Goal: Task Accomplishment & Management: Manage account settings

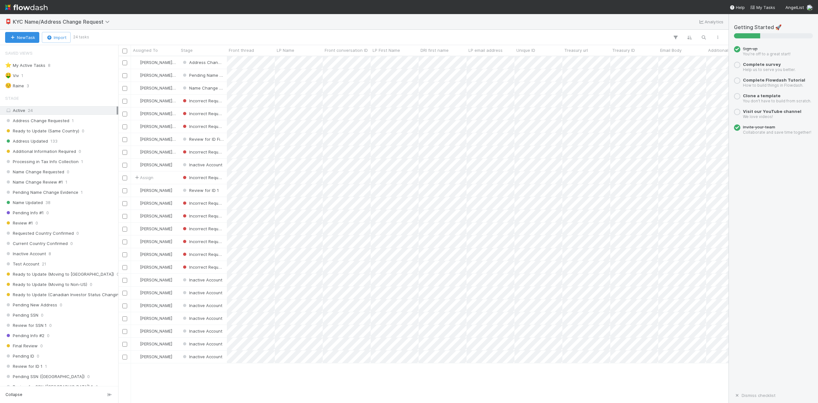
scroll to position [7, 6]
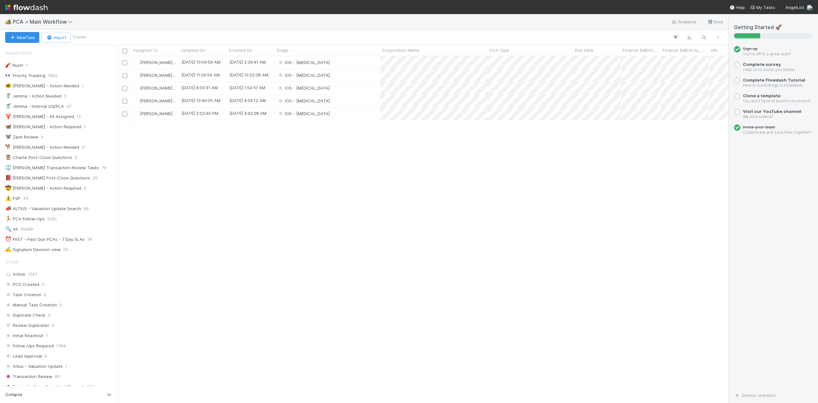
scroll to position [7, 6]
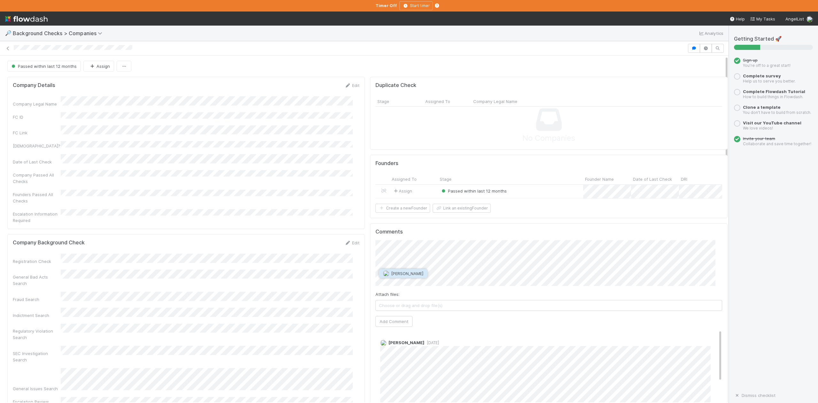
click at [405, 274] on span "Michael Capilitan" at bounding box center [407, 273] width 32 height 5
type input "https://belltower.slack.com/archives/C03LP0NBJ4B/p1692163701923089"
click at [505, 269] on button "Ok" at bounding box center [503, 268] width 14 height 11
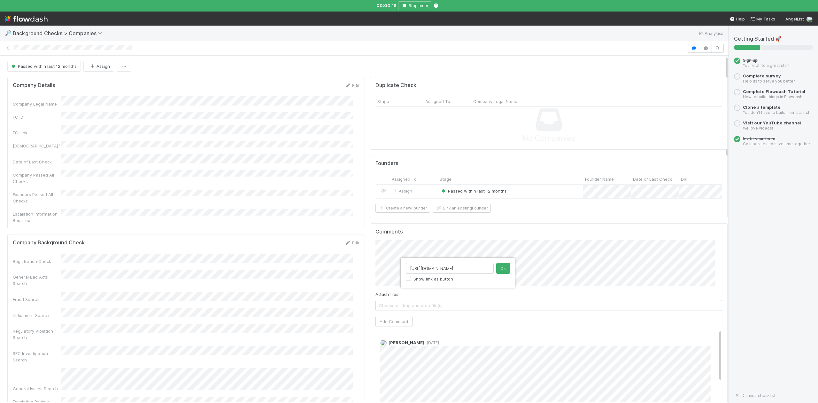
scroll to position [0, 0]
type input "h"
click at [503, 270] on button "Ok" at bounding box center [503, 268] width 14 height 11
type input "https://belltower.slack.com/archives/C03LP0NBJ4B/p1692163701923089"
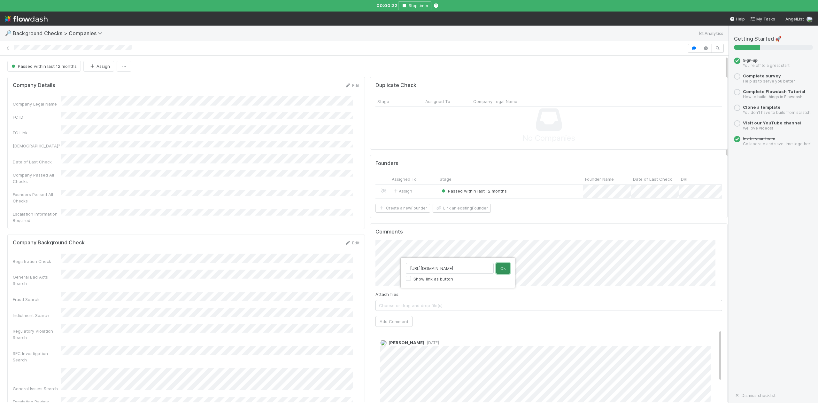
click at [503, 269] on button "Ok" at bounding box center [503, 268] width 14 height 11
click at [389, 327] on button "Add Comment" at bounding box center [393, 321] width 37 height 11
click at [406, 6] on icon "button" at bounding box center [404, 6] width 6 height 4
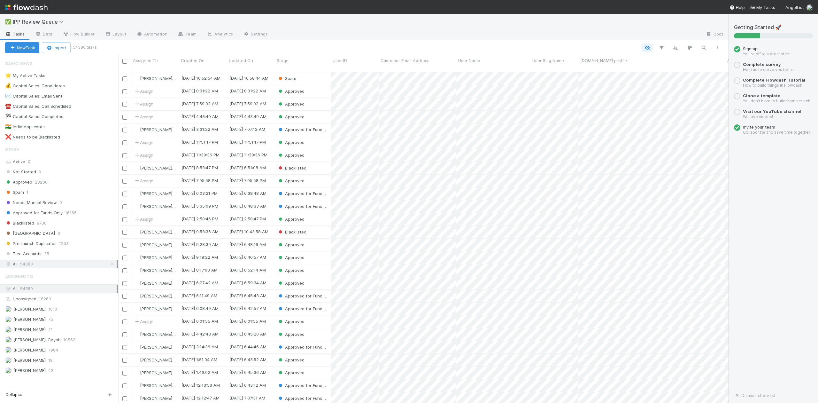
scroll to position [330, 604]
click at [14, 193] on span "Spam" at bounding box center [14, 192] width 19 height 8
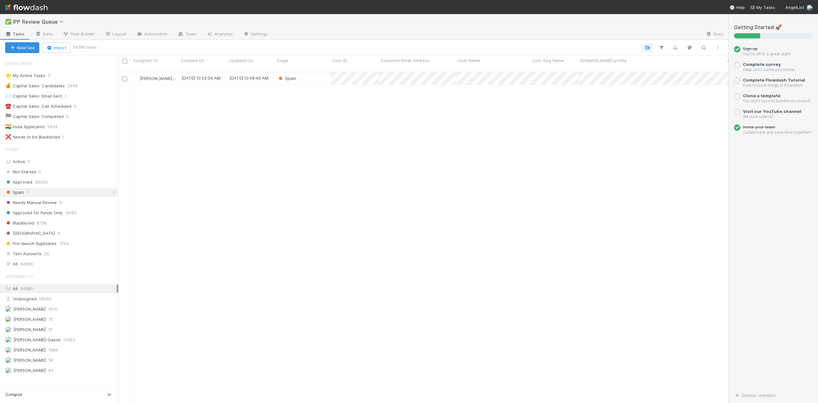
scroll to position [330, 604]
click at [309, 72] on div "Spam" at bounding box center [303, 78] width 56 height 12
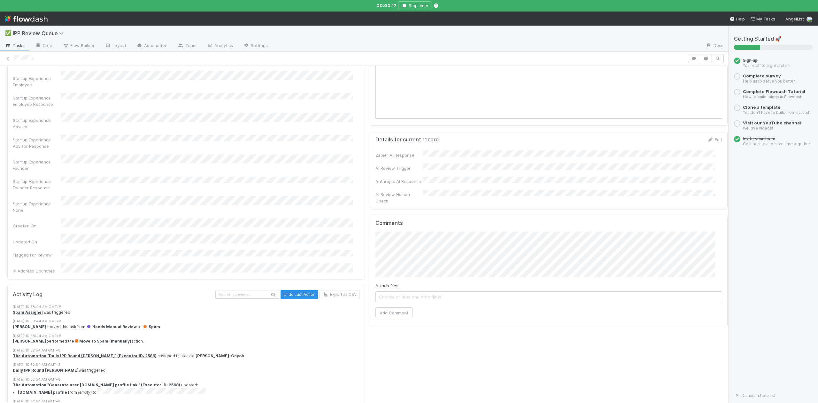
scroll to position [426, 0]
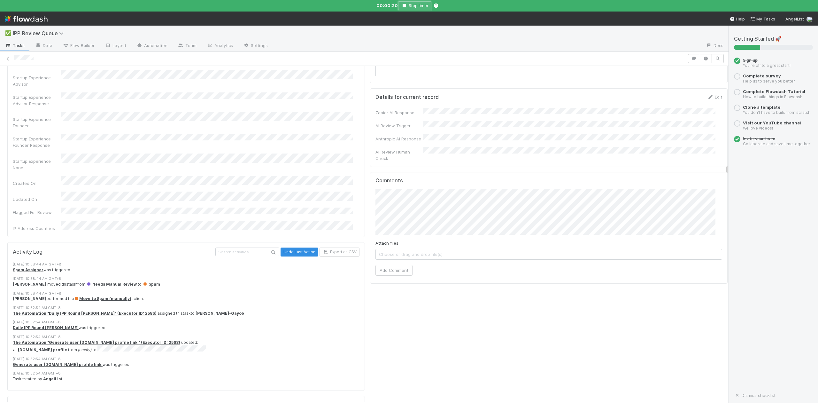
click at [406, 4] on icon "button" at bounding box center [404, 6] width 6 height 4
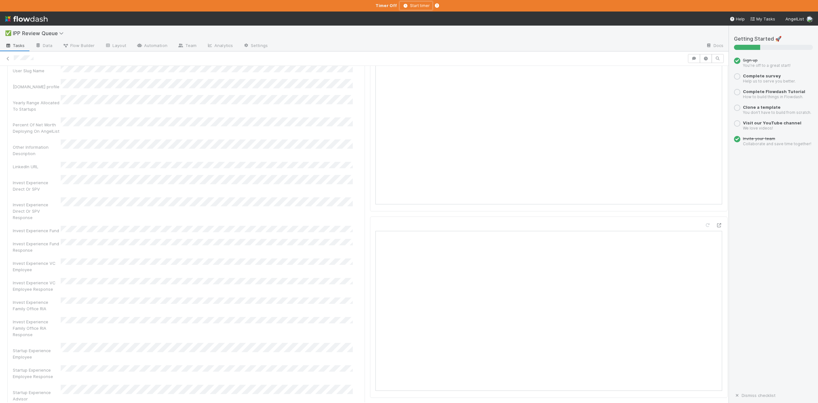
scroll to position [0, 0]
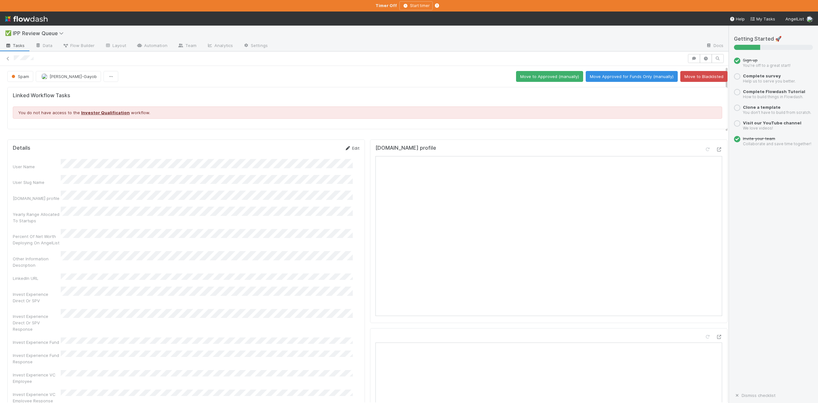
click at [350, 149] on link "Edit" at bounding box center [351, 147] width 15 height 5
click at [345, 151] on button "Cancel" at bounding box center [348, 150] width 22 height 11
click at [8, 57] on icon at bounding box center [8, 59] width 6 height 4
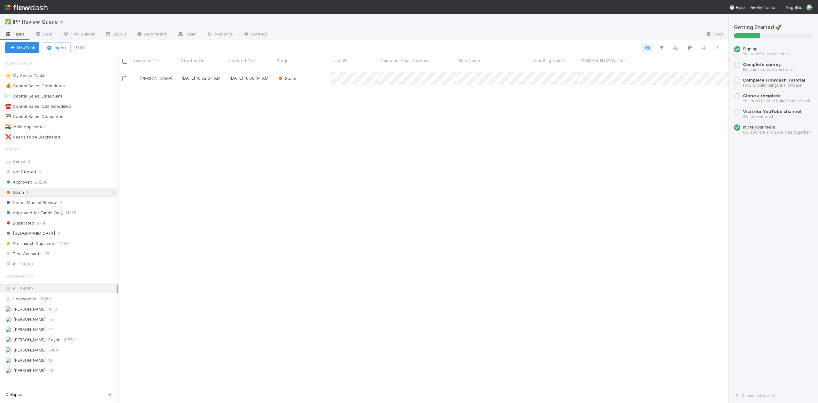
scroll to position [330, 604]
click at [320, 76] on div "Spam" at bounding box center [303, 78] width 56 height 12
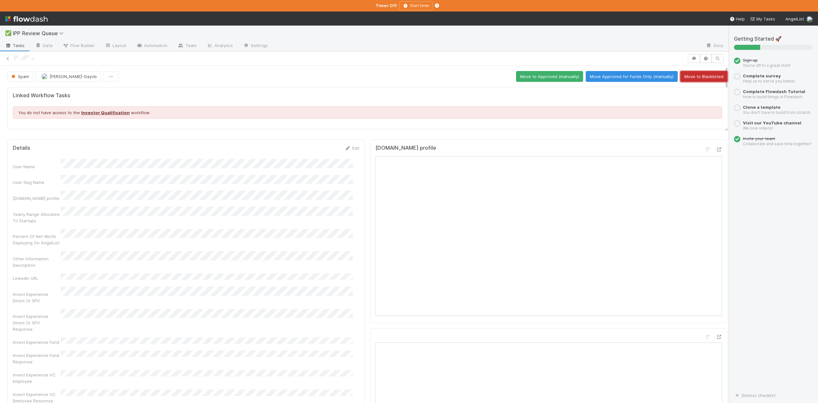
click at [694, 78] on button "Move to Blacklisted" at bounding box center [703, 76] width 47 height 11
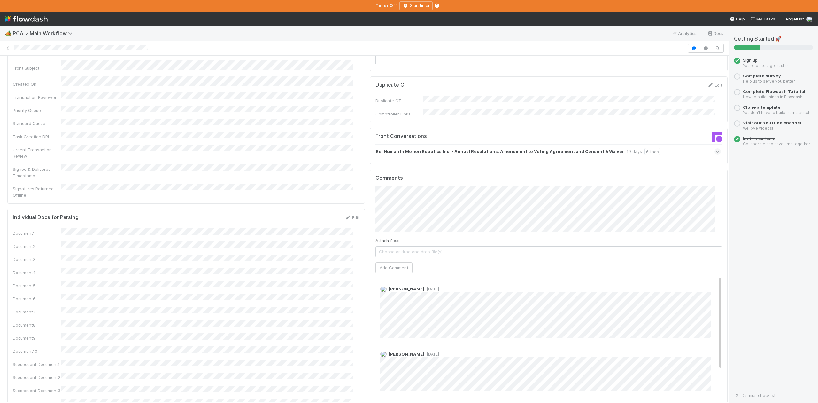
click at [424, 286] on span "1 week ago" at bounding box center [431, 288] width 15 height 5
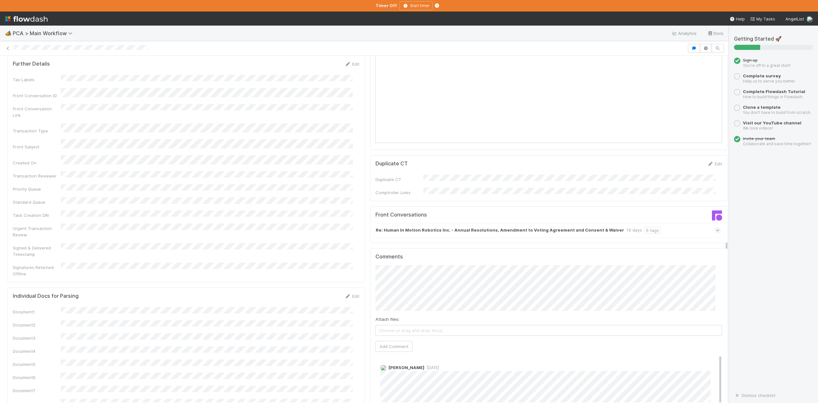
scroll to position [724, 0]
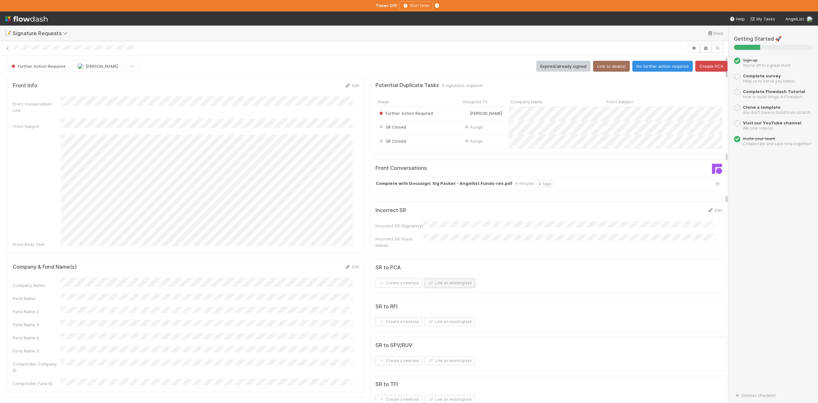
click at [452, 287] on button "Link an existing task" at bounding box center [450, 282] width 50 height 9
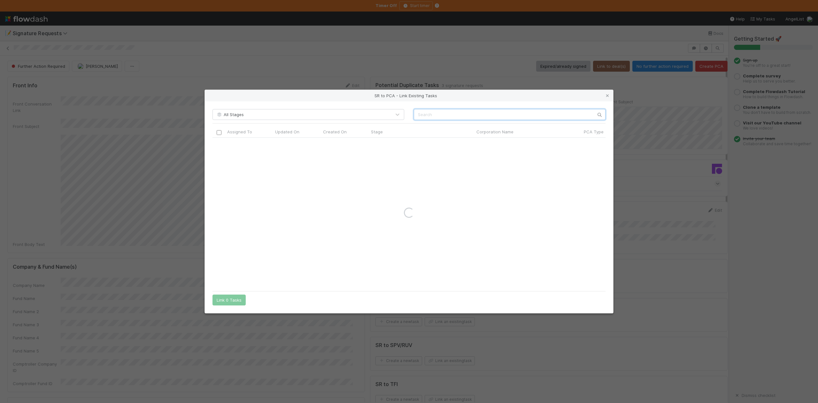
click at [431, 113] on input "text" at bounding box center [510, 114] width 192 height 11
paste input "Datawire"
click at [418, 112] on input "Datawire" at bounding box center [510, 114] width 192 height 11
click at [454, 114] on input "Datawire" at bounding box center [510, 114] width 192 height 11
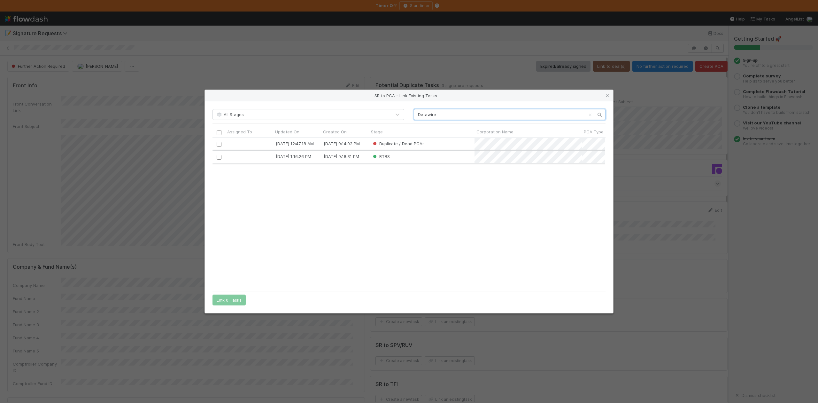
type input "Datawire"
click at [218, 157] on input "checkbox" at bounding box center [219, 157] width 5 height 5
click at [233, 299] on button "Link 1 Task" at bounding box center [227, 299] width 30 height 11
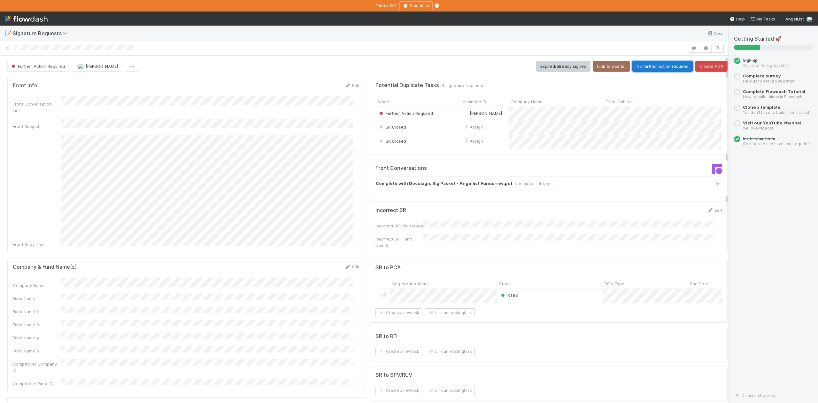
click at [641, 64] on button "No further action required" at bounding box center [662, 66] width 60 height 11
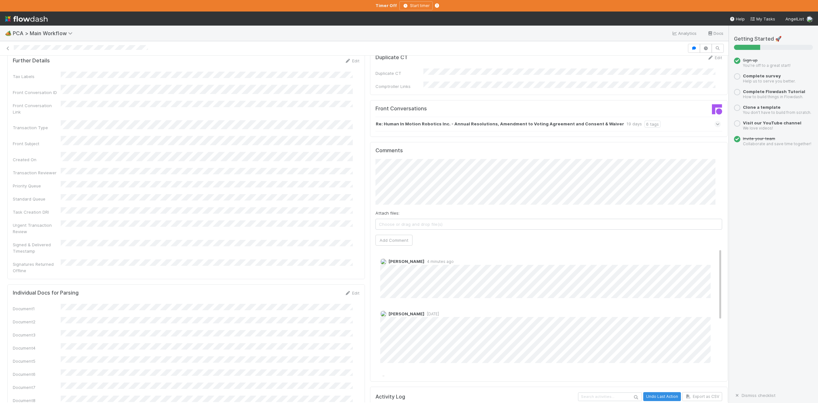
scroll to position [895, 0]
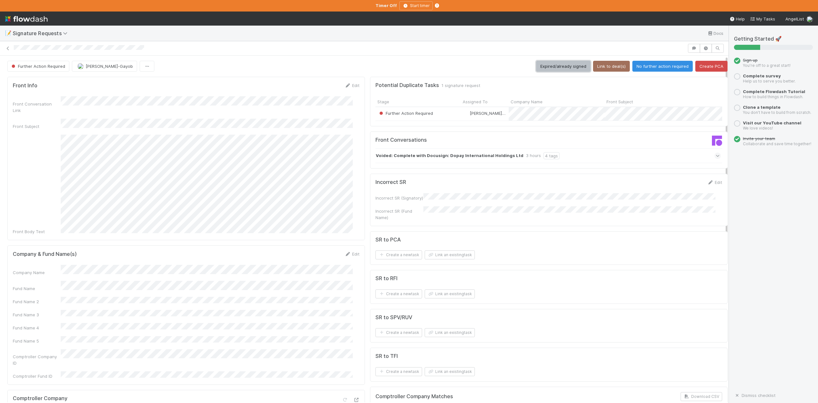
click at [549, 66] on button "Expired/already signed" at bounding box center [563, 66] width 54 height 11
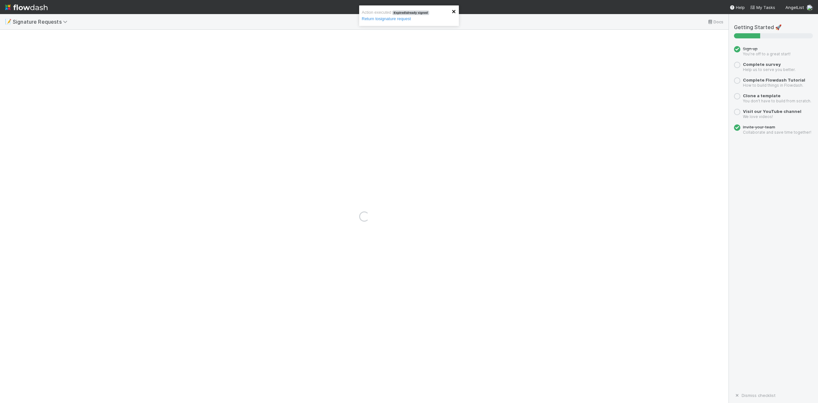
click at [452, 13] on icon "close" at bounding box center [454, 11] width 4 height 5
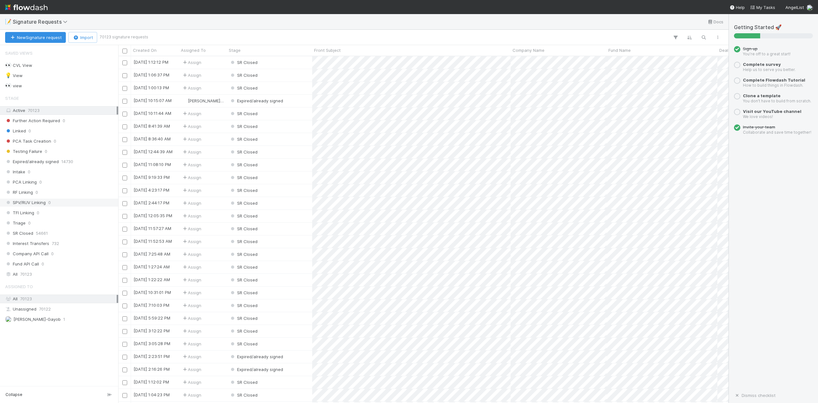
scroll to position [340, 604]
click at [38, 120] on span "Further Action Required" at bounding box center [32, 121] width 55 height 8
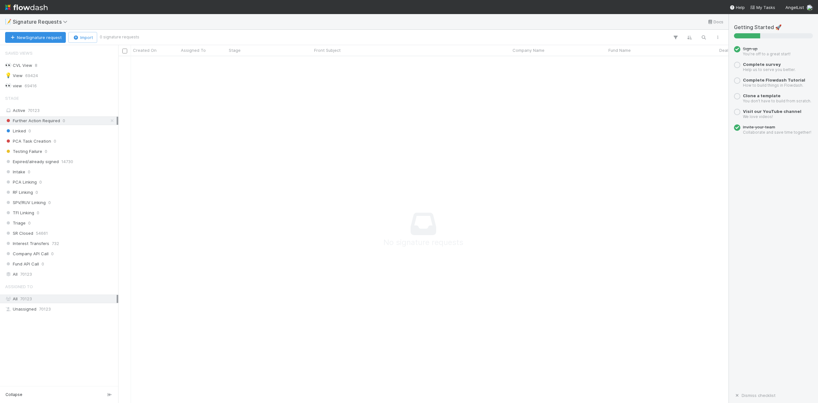
scroll to position [334, 597]
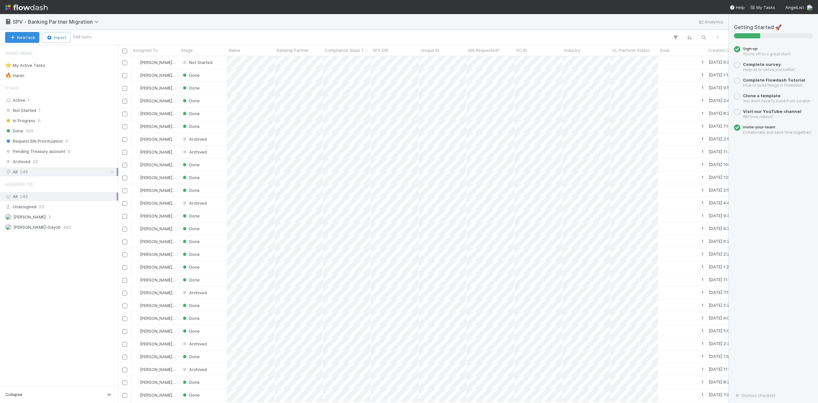
scroll to position [340, 604]
click at [29, 110] on span "Not Started" at bounding box center [20, 110] width 31 height 8
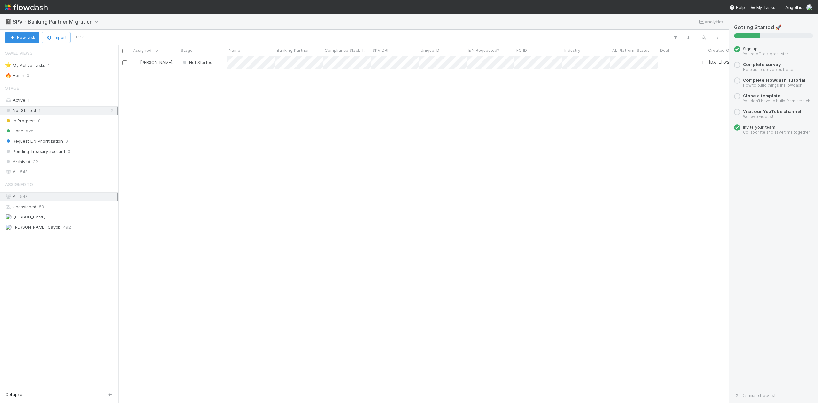
scroll to position [340, 604]
click at [219, 63] on div "Not Started" at bounding box center [203, 62] width 48 height 12
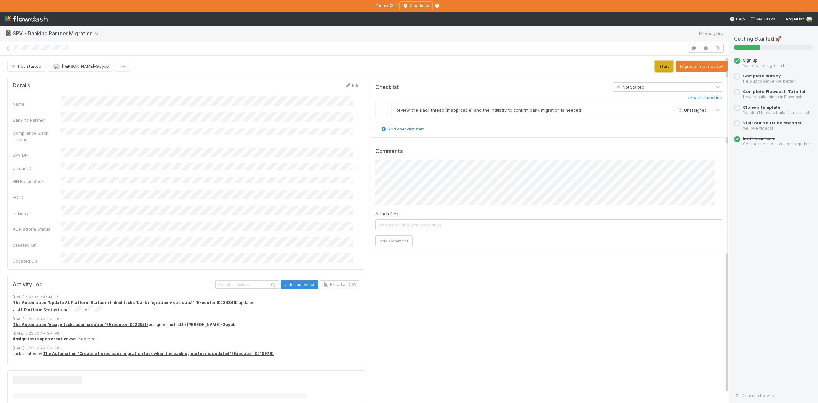
click at [655, 66] on button "Start" at bounding box center [664, 66] width 18 height 11
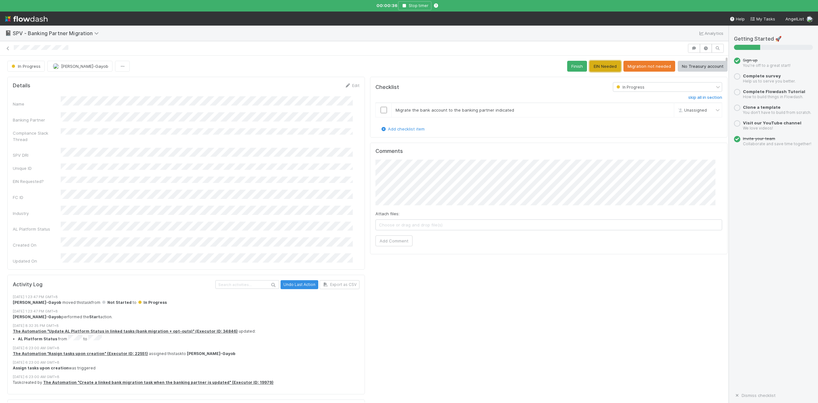
click at [592, 66] on button "EIN Needed" at bounding box center [605, 66] width 31 height 11
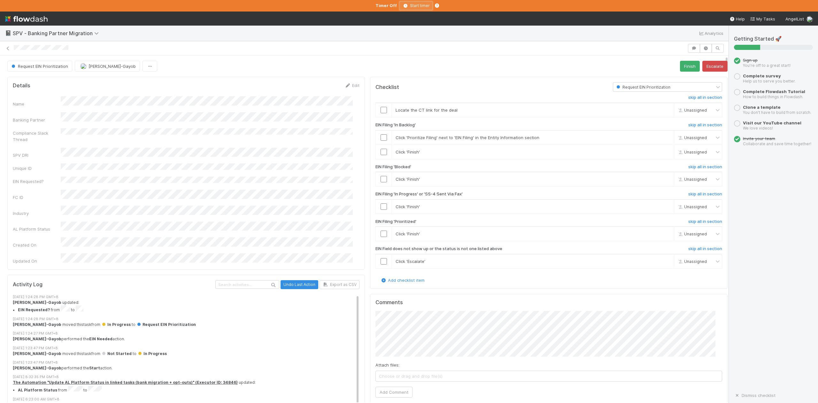
click at [403, 4] on icon "button" at bounding box center [405, 6] width 6 height 4
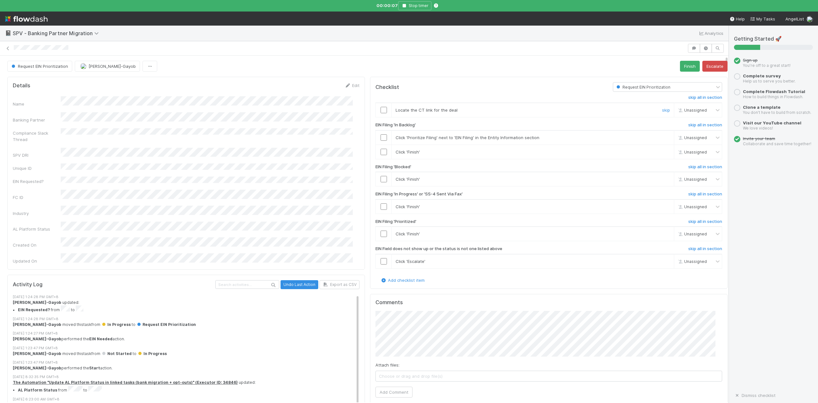
click at [381, 108] on input "checkbox" at bounding box center [384, 110] width 6 height 6
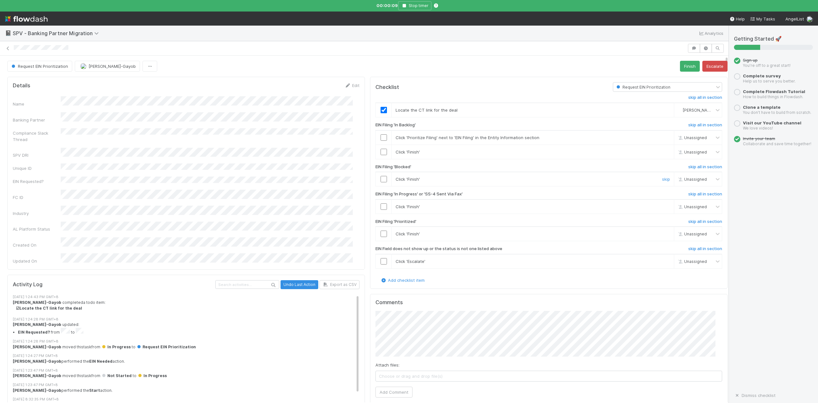
click at [381, 177] on input "checkbox" at bounding box center [384, 179] width 6 height 6
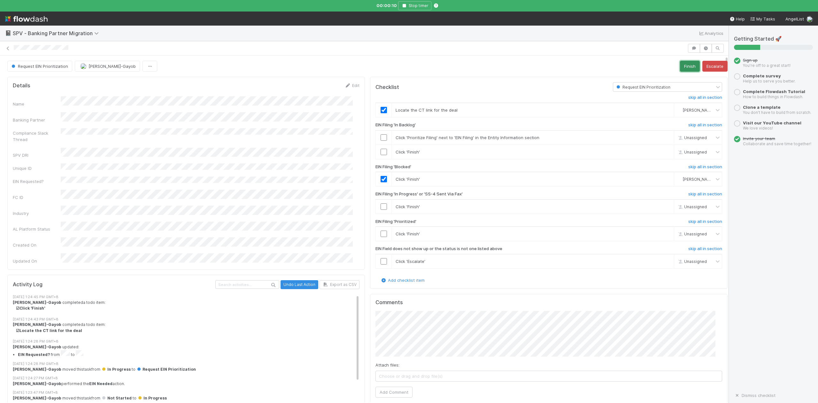
click at [680, 68] on button "Finish" at bounding box center [690, 66] width 20 height 11
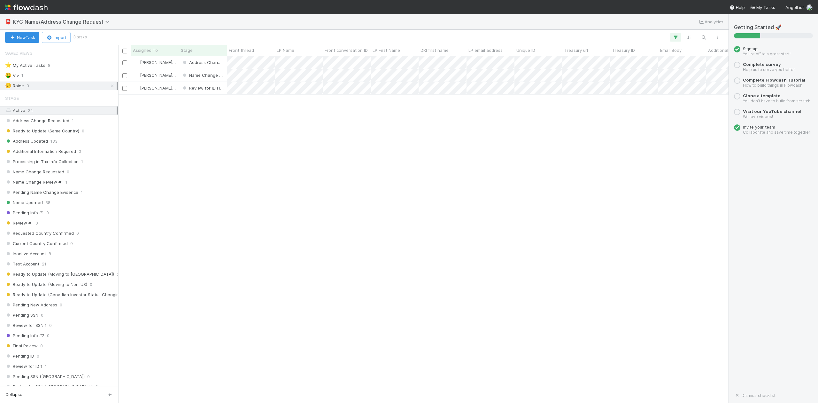
scroll to position [340, 604]
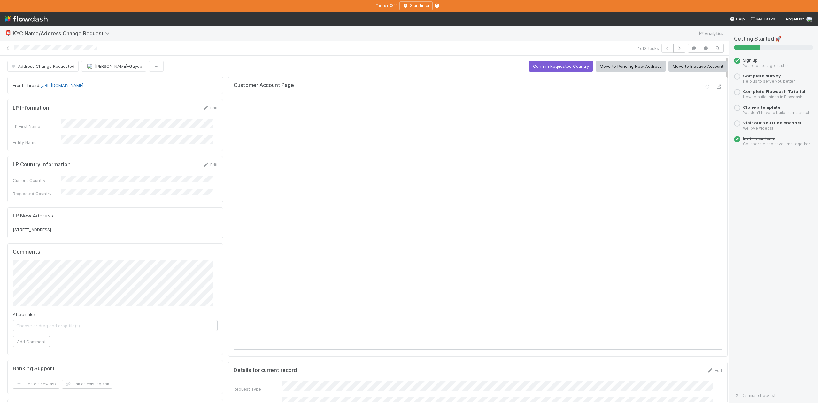
click at [83, 85] on link "[URL][DOMAIN_NAME]" at bounding box center [61, 85] width 43 height 5
click at [716, 88] on icon at bounding box center [719, 87] width 6 height 4
click at [543, 66] on button "Confirm Requested Country" at bounding box center [561, 66] width 64 height 11
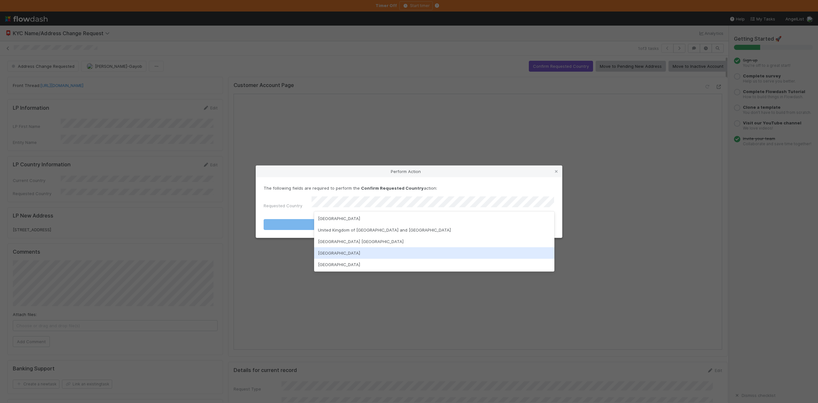
click at [351, 254] on div "United States of America" at bounding box center [434, 253] width 240 height 12
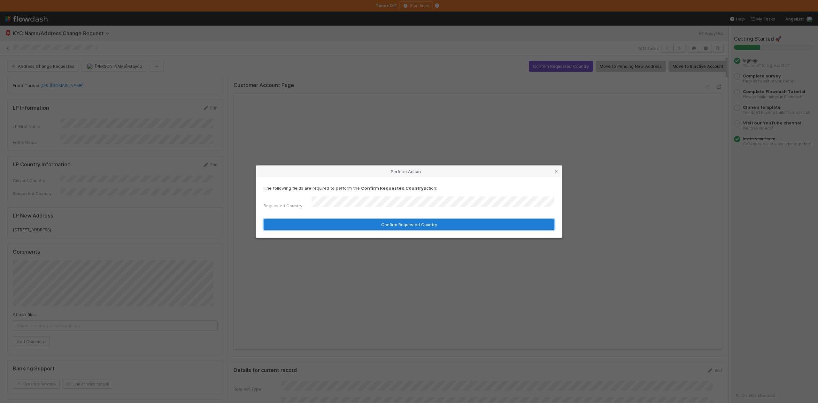
click at [346, 224] on button "Confirm Requested Country" at bounding box center [409, 224] width 291 height 11
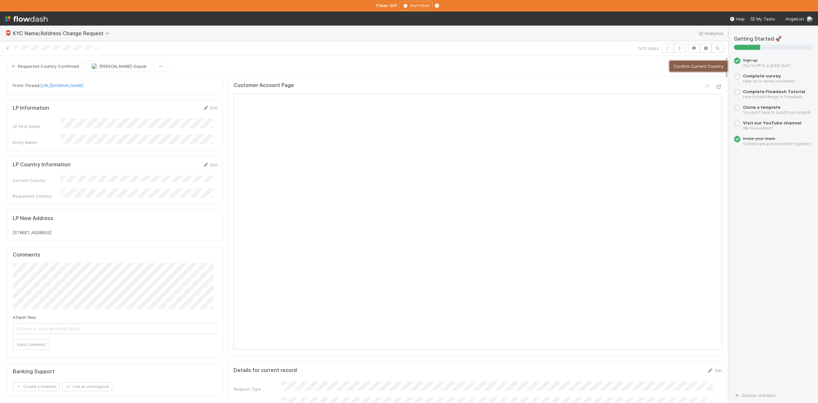
click at [685, 67] on button "Confirm Current Country" at bounding box center [698, 66] width 58 height 11
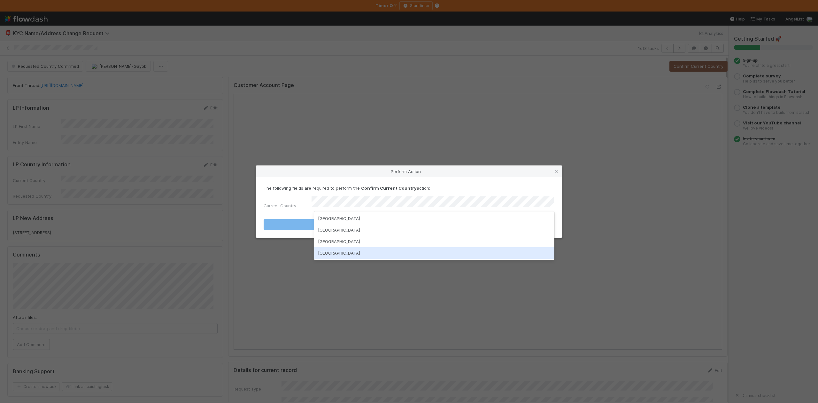
click at [342, 252] on div "United States of America" at bounding box center [434, 253] width 240 height 12
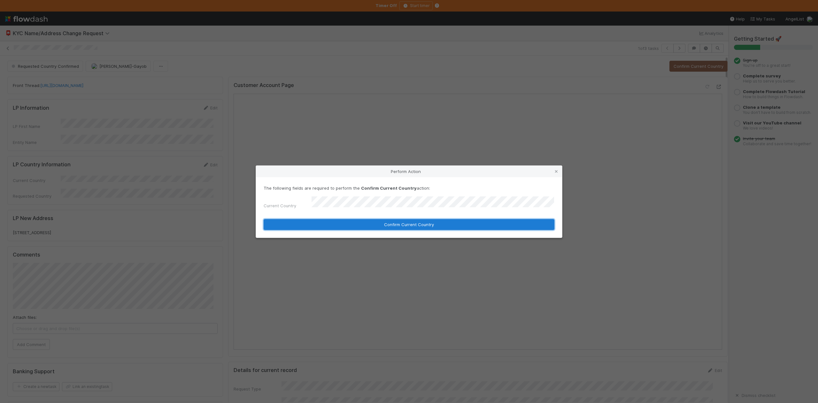
click at [369, 220] on button "Confirm Current Country" at bounding box center [409, 224] width 291 height 11
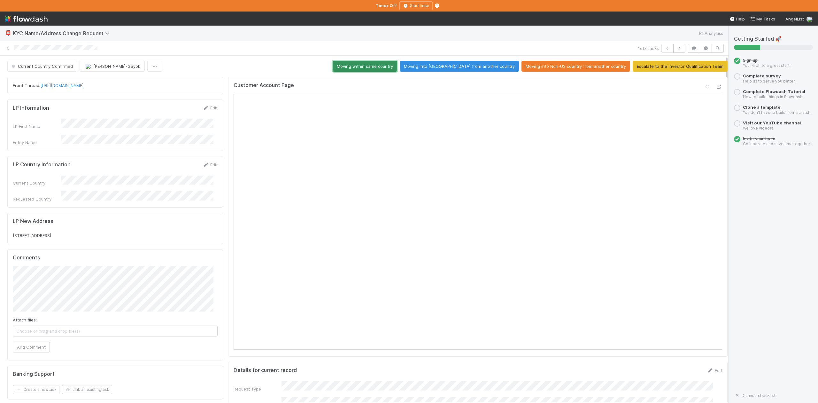
click at [380, 64] on button "Moving within same country" at bounding box center [365, 66] width 65 height 11
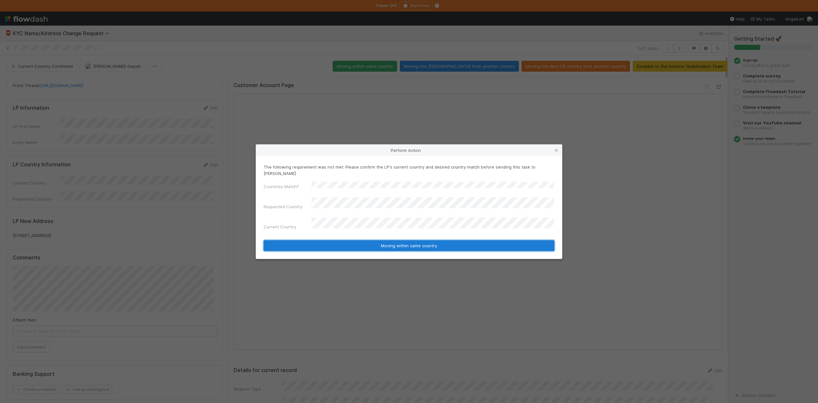
click at [367, 240] on button "Moving within same country" at bounding box center [409, 245] width 291 height 11
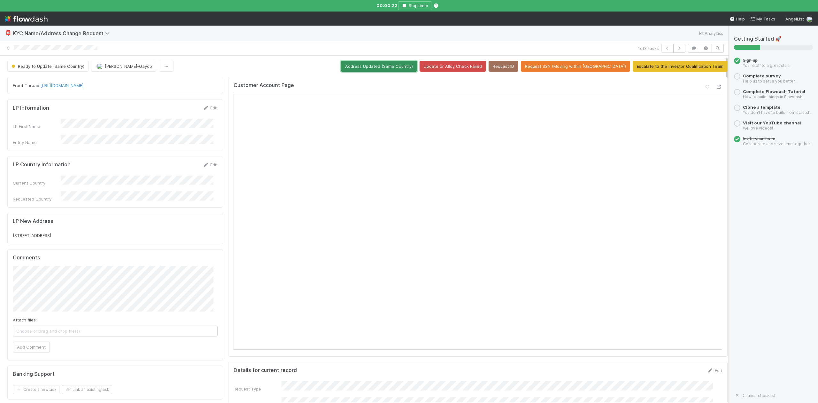
click at [401, 67] on button "Address Updated (Same Country)" at bounding box center [379, 66] width 76 height 11
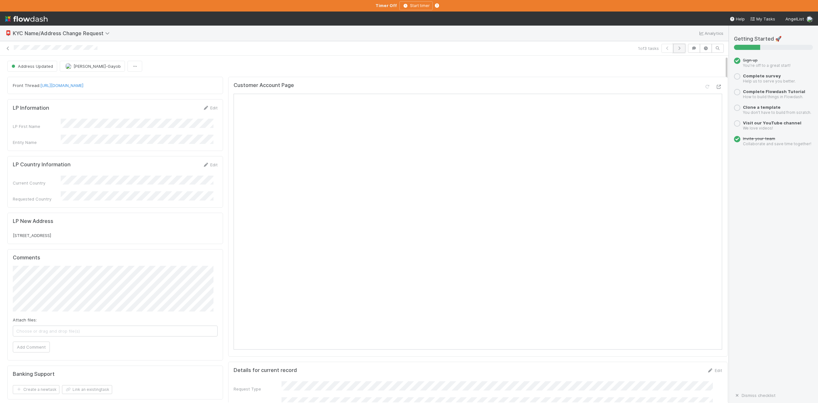
click at [676, 47] on icon "button" at bounding box center [679, 48] width 6 height 4
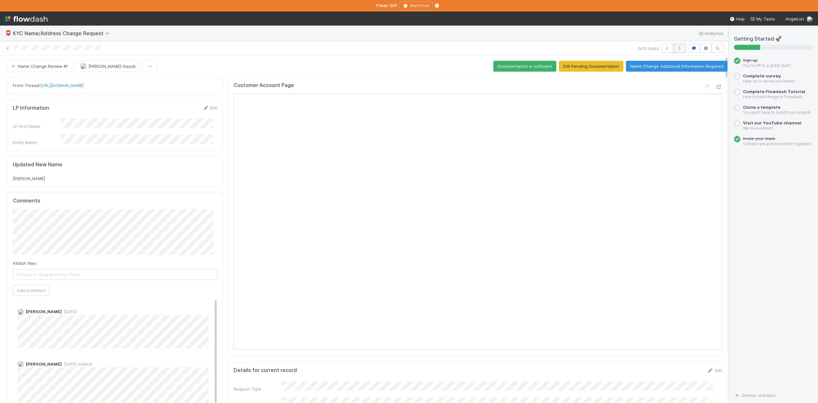
click at [673, 51] on button "button" at bounding box center [679, 48] width 12 height 9
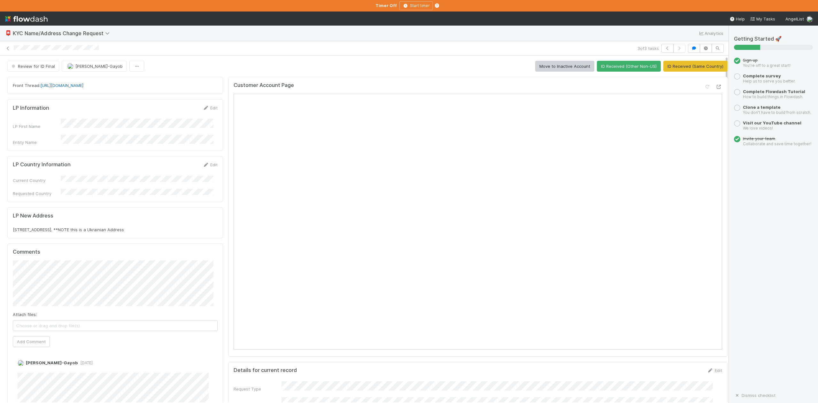
click at [83, 86] on link "https://app.frontapp.com/open/cnv_qpn1jt3" at bounding box center [61, 85] width 43 height 5
click at [9, 45] on link at bounding box center [8, 48] width 6 height 6
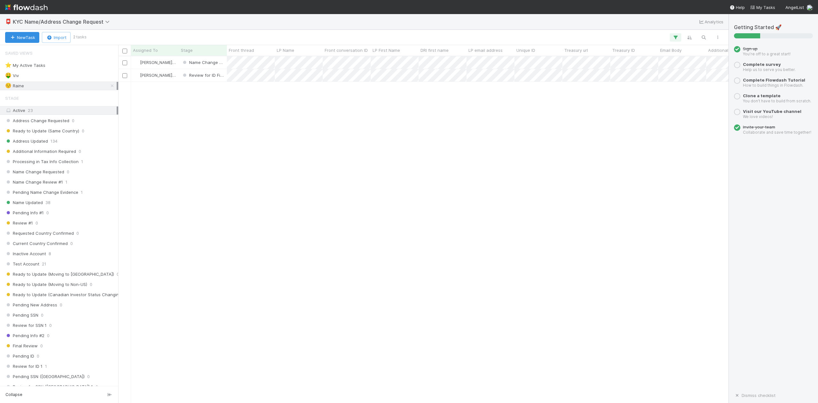
scroll to position [340, 604]
click at [41, 66] on div "⭐ My Active Tasks" at bounding box center [25, 65] width 40 height 8
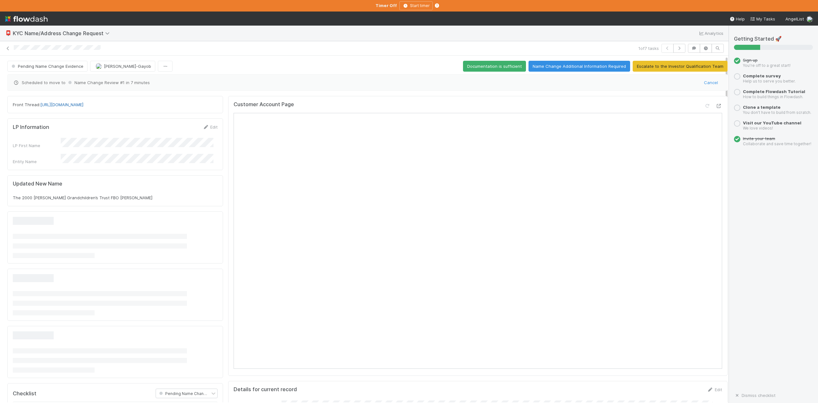
click at [83, 106] on link "https://app.frontapp.com/open/cnv_qrh6sp3" at bounding box center [61, 104] width 43 height 5
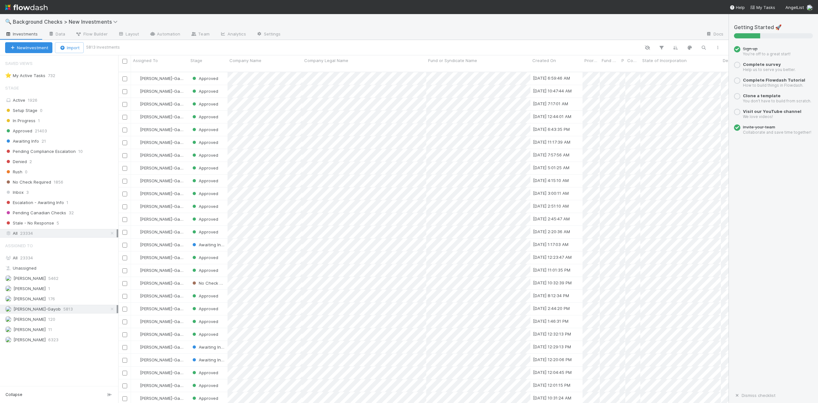
scroll to position [7, 6]
click at [21, 196] on span "Inbox" at bounding box center [14, 192] width 19 height 8
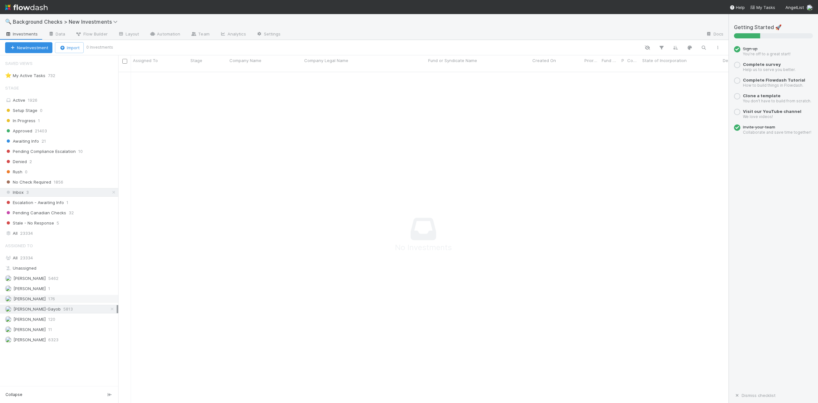
scroll to position [323, 597]
click at [28, 260] on span "23334" at bounding box center [26, 257] width 13 height 5
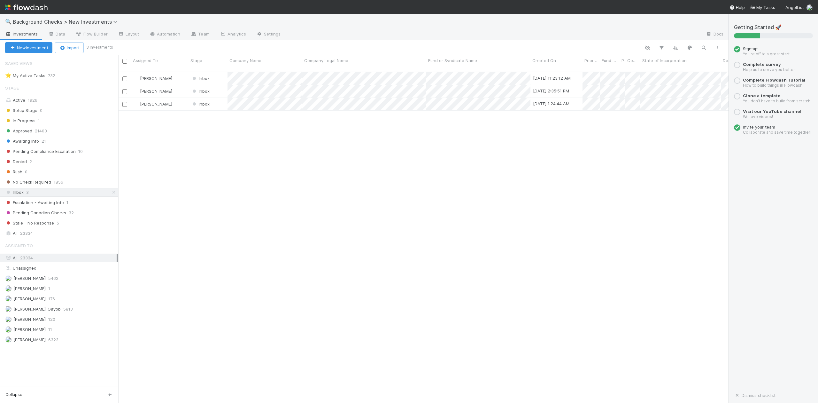
scroll to position [330, 604]
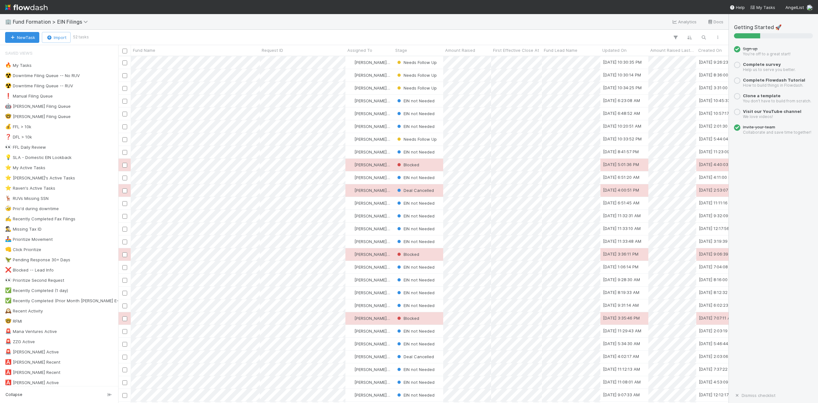
scroll to position [340, 604]
click at [46, 179] on div "⭐ Loraine's Active Tasks" at bounding box center [40, 178] width 70 height 8
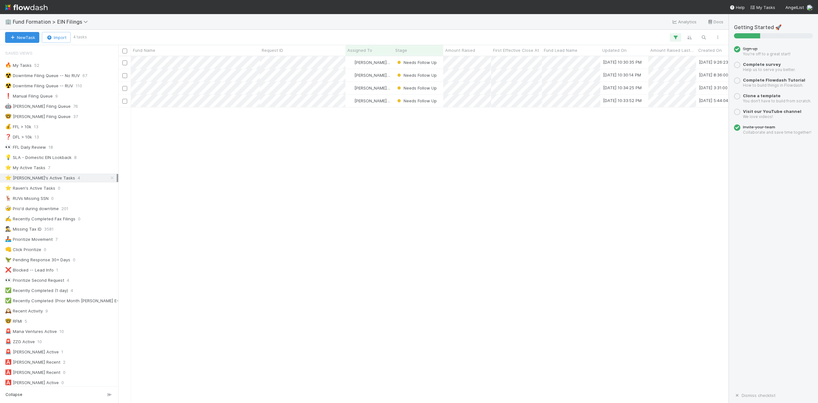
scroll to position [340, 604]
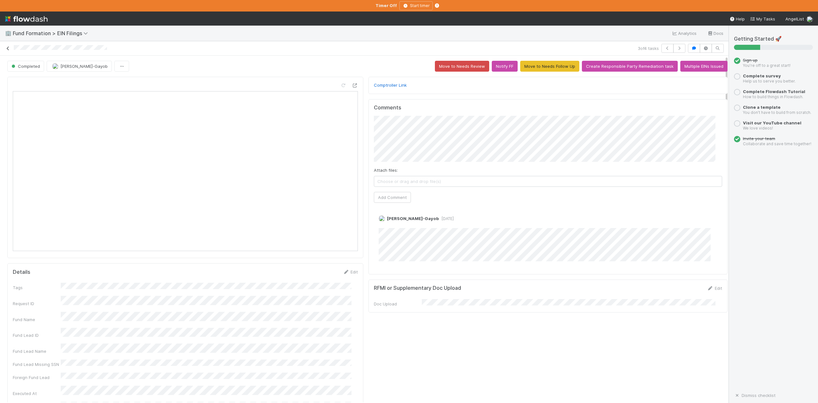
click at [8, 48] on icon at bounding box center [8, 48] width 6 height 4
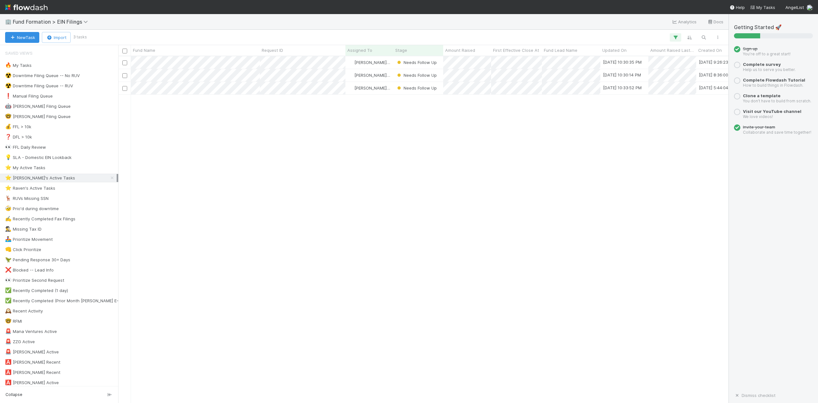
scroll to position [340, 604]
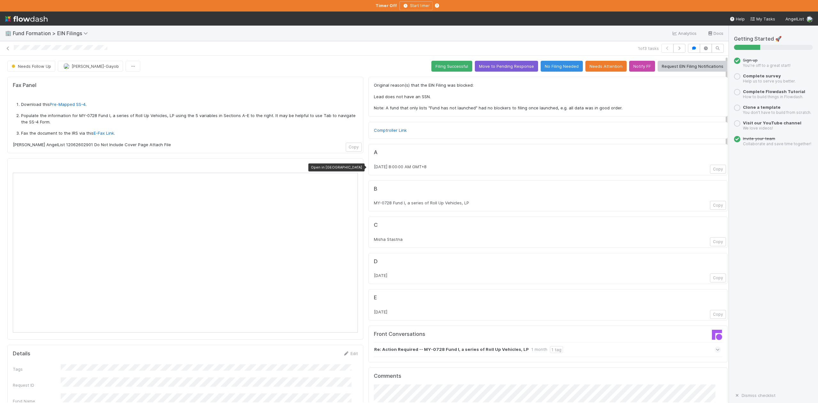
click at [351, 168] on icon at bounding box center [354, 167] width 6 height 4
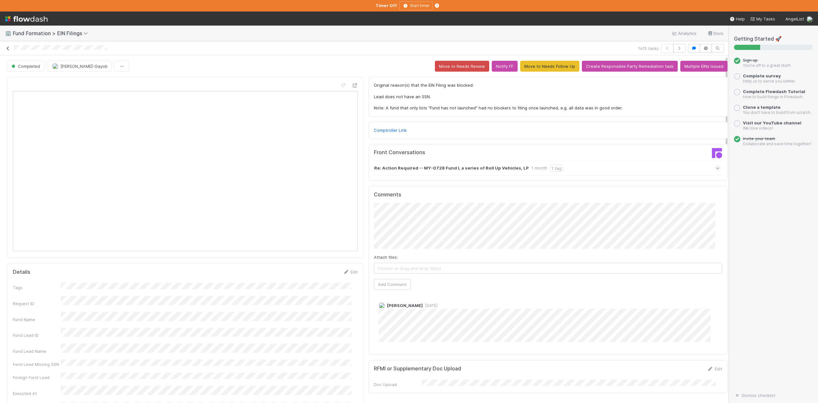
click at [7, 48] on icon at bounding box center [8, 48] width 6 height 4
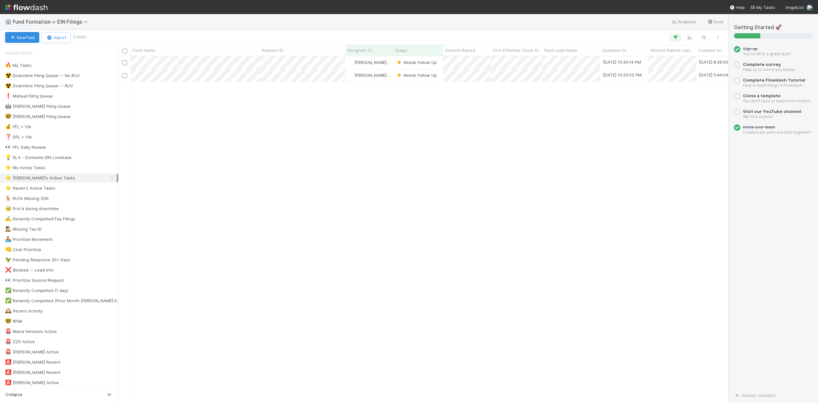
scroll to position [340, 604]
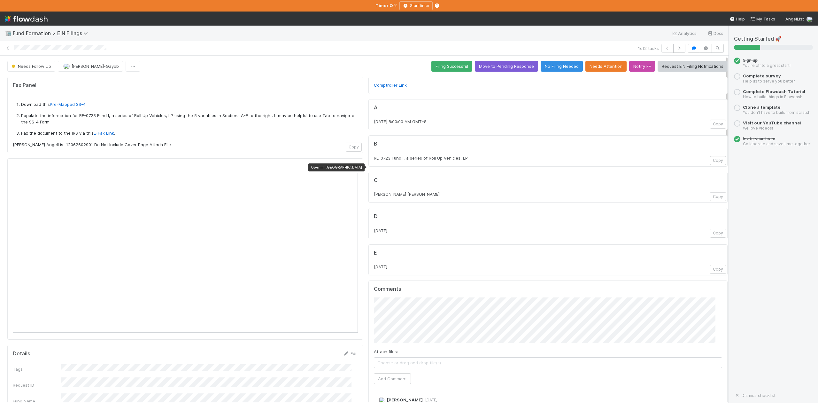
click at [351, 169] on icon at bounding box center [354, 167] width 6 height 4
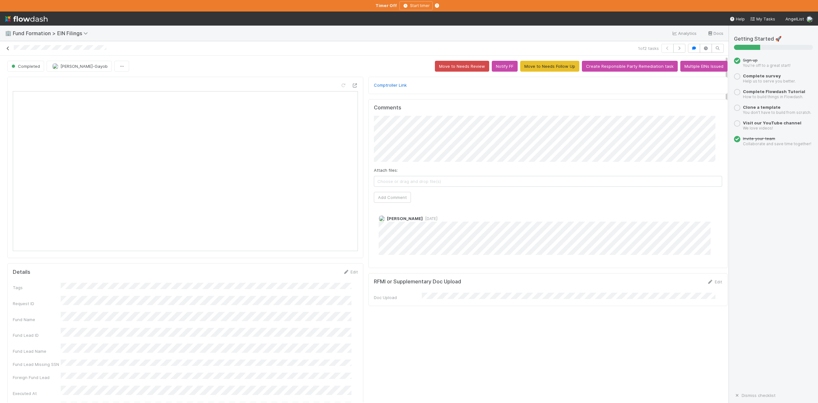
click at [7, 49] on icon at bounding box center [8, 48] width 6 height 4
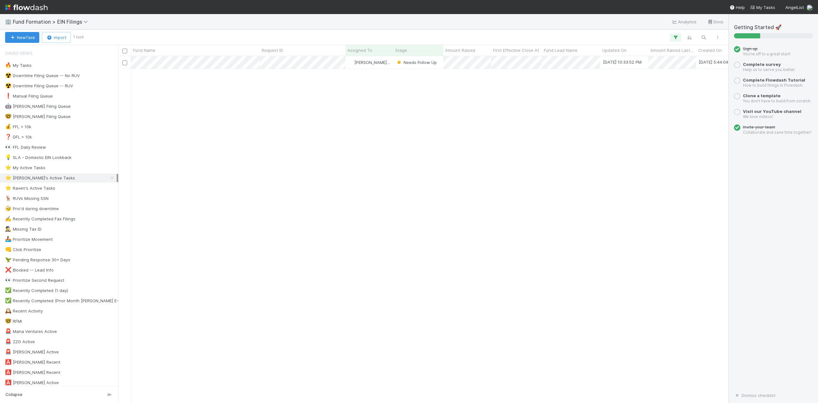
scroll to position [340, 604]
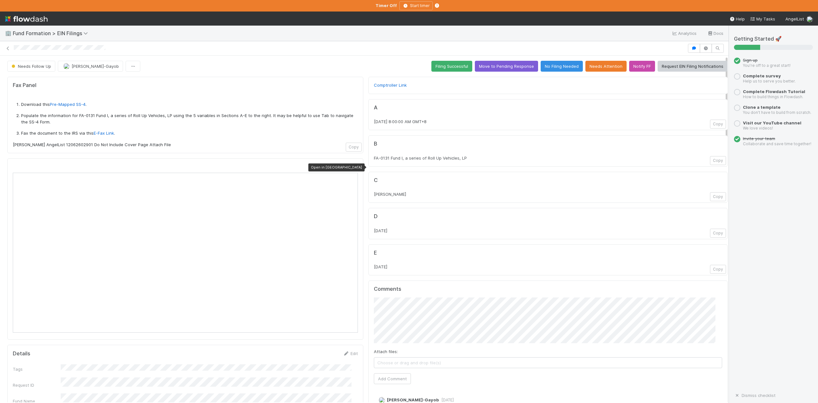
click at [351, 169] on icon at bounding box center [354, 167] width 6 height 4
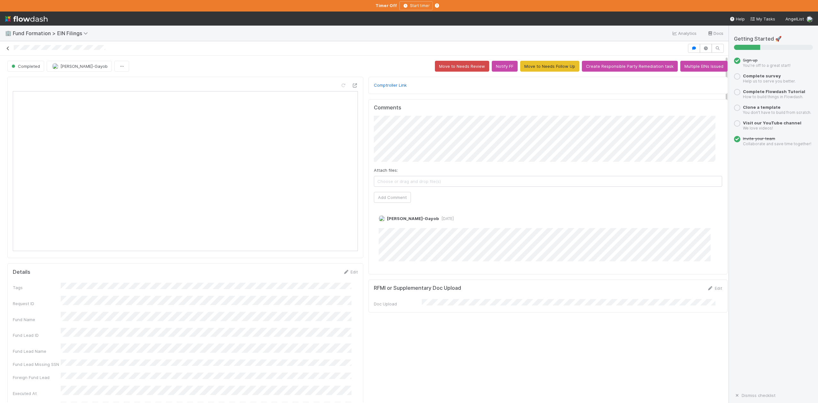
click at [8, 50] on icon at bounding box center [8, 48] width 6 height 4
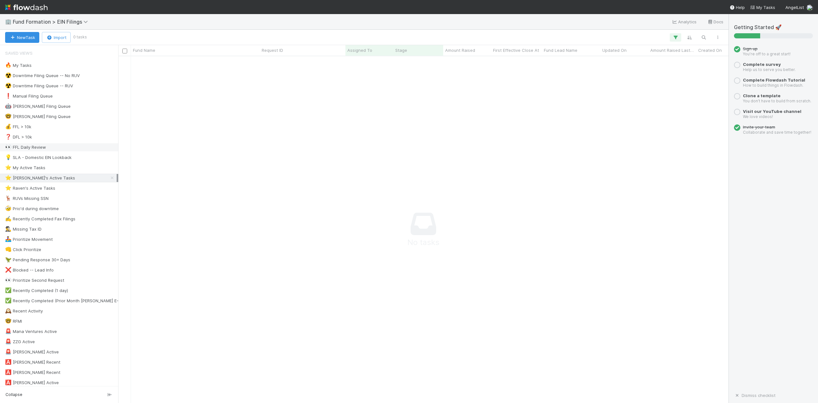
scroll to position [334, 597]
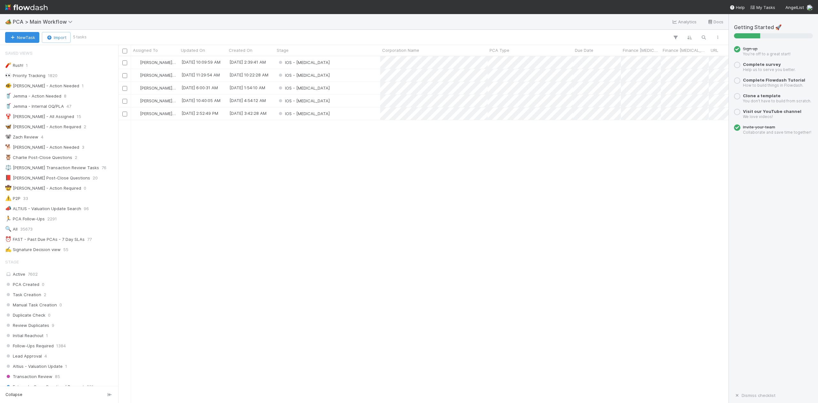
scroll to position [7, 6]
click at [311, 75] on div "IOS - ICU" at bounding box center [327, 75] width 105 height 12
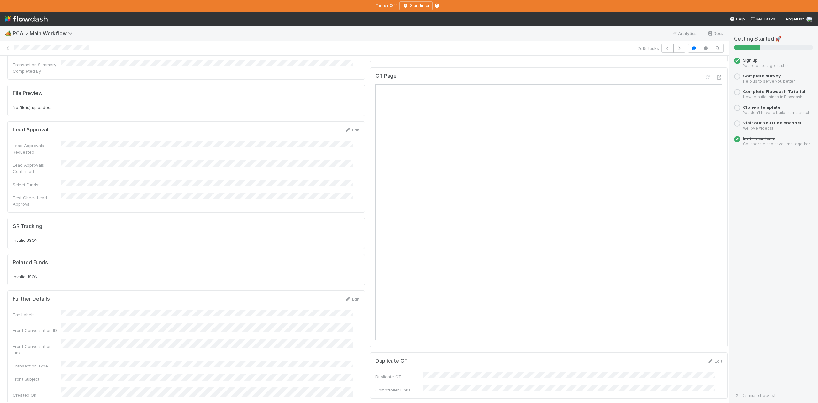
scroll to position [383, 0]
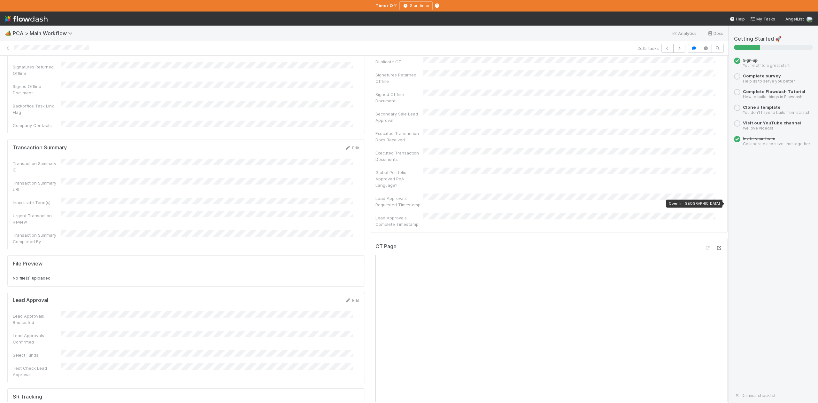
click at [716, 246] on icon at bounding box center [719, 248] width 6 height 4
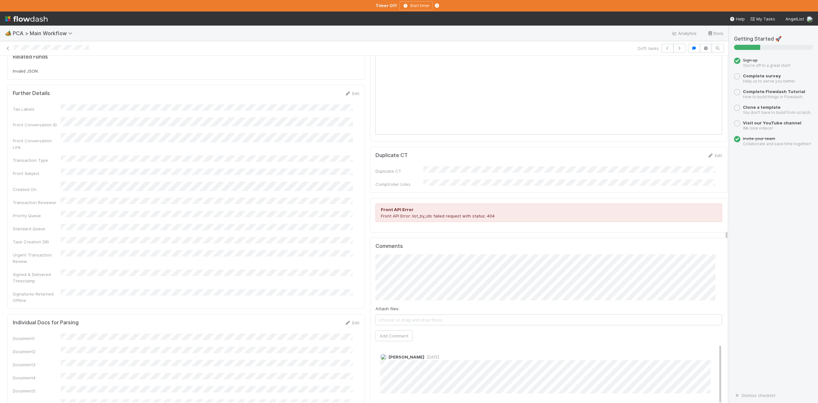
scroll to position [724, 0]
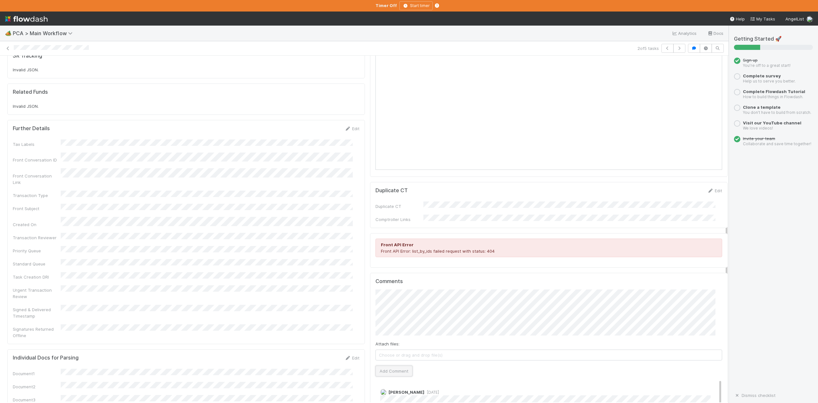
click at [387, 365] on button "Add Comment" at bounding box center [393, 370] width 37 height 11
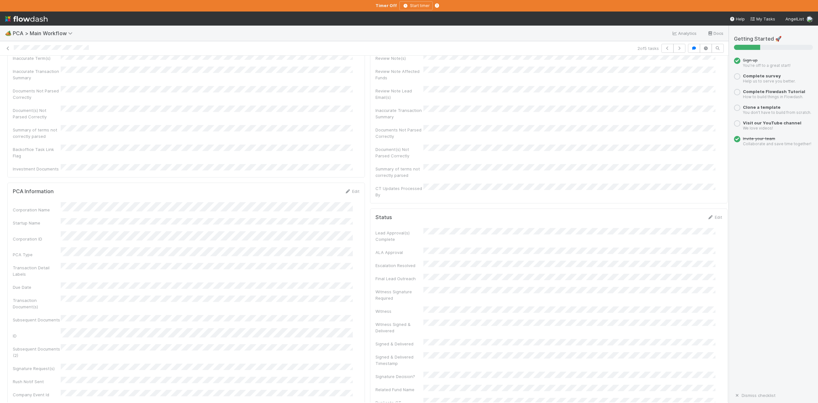
scroll to position [0, 0]
click at [26, 68] on span "IOS - ICU" at bounding box center [36, 66] width 52 height 5
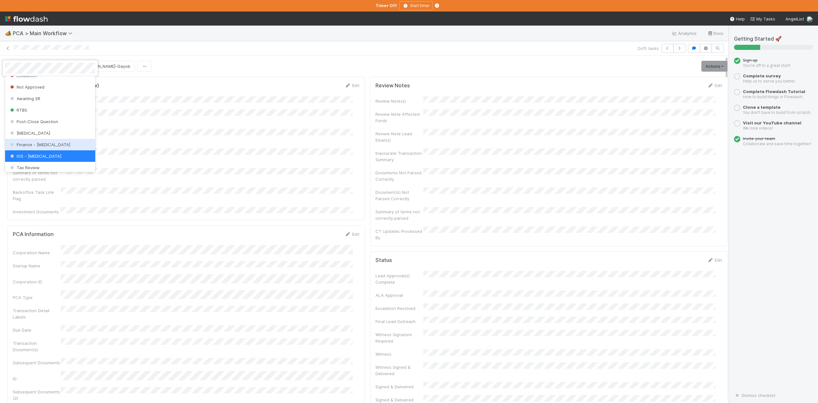
click at [36, 150] on div "Finance - ICU" at bounding box center [50, 145] width 90 height 12
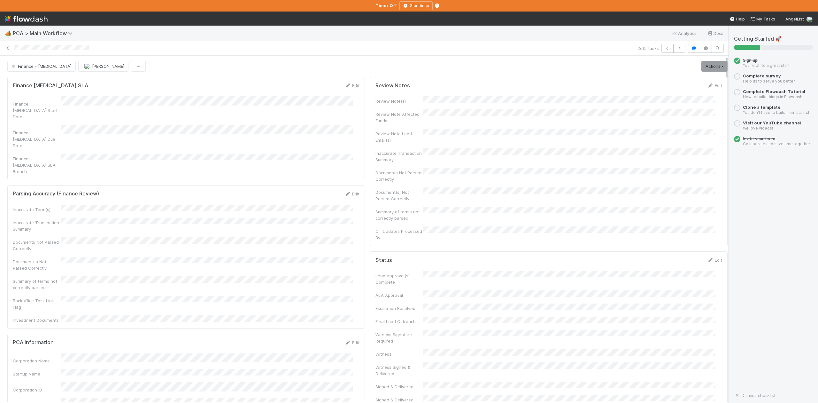
click at [8, 48] on icon at bounding box center [8, 48] width 6 height 4
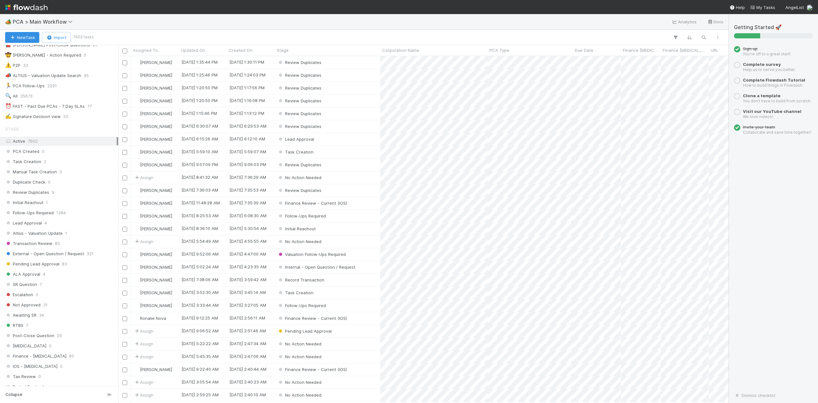
scroll to position [213, 0]
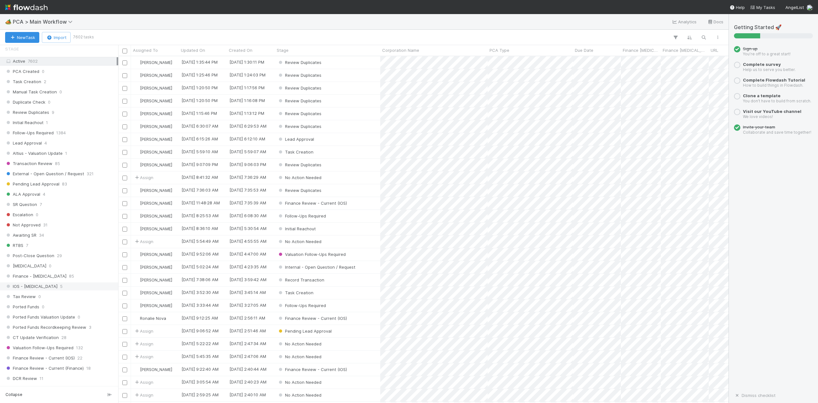
click at [20, 290] on span "IOS - ICU" at bounding box center [31, 286] width 52 height 8
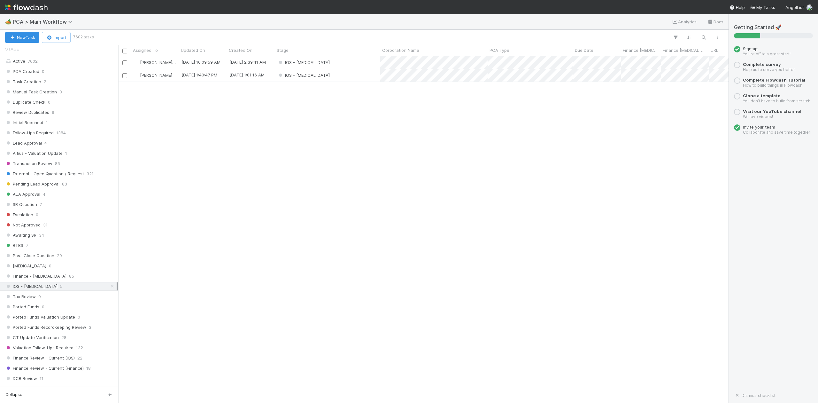
scroll to position [340, 604]
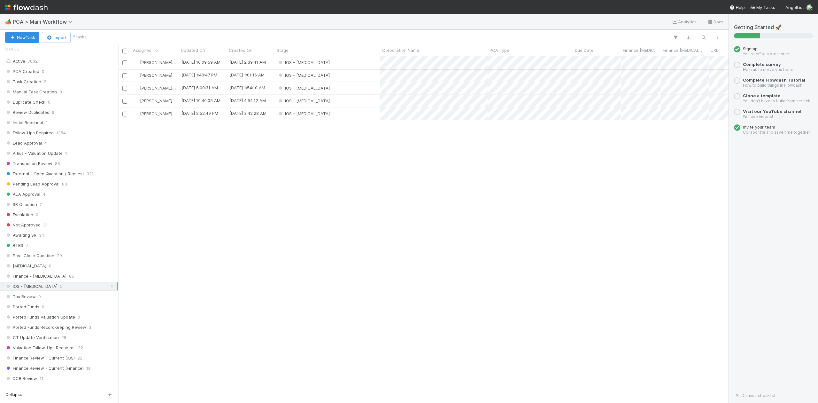
click at [314, 63] on div "IOS - ICU" at bounding box center [327, 62] width 105 height 12
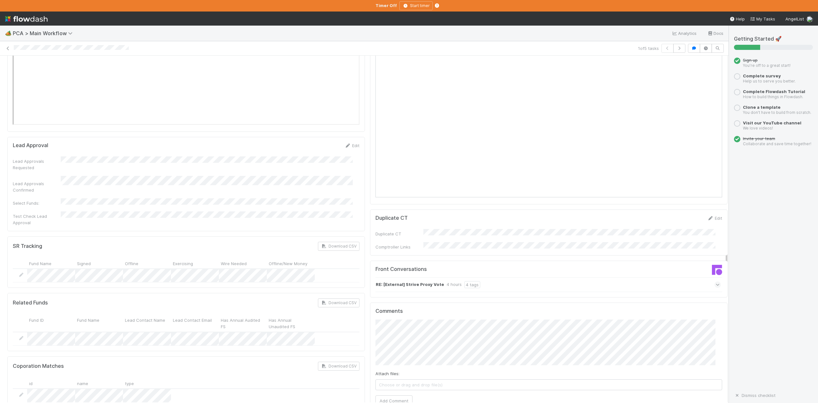
scroll to position [895, 0]
click at [703, 273] on div "RE: [External] Strive Proxy Vote 4 hours 4 tags" at bounding box center [551, 280] width 353 height 15
click at [716, 277] on icon at bounding box center [718, 280] width 4 height 6
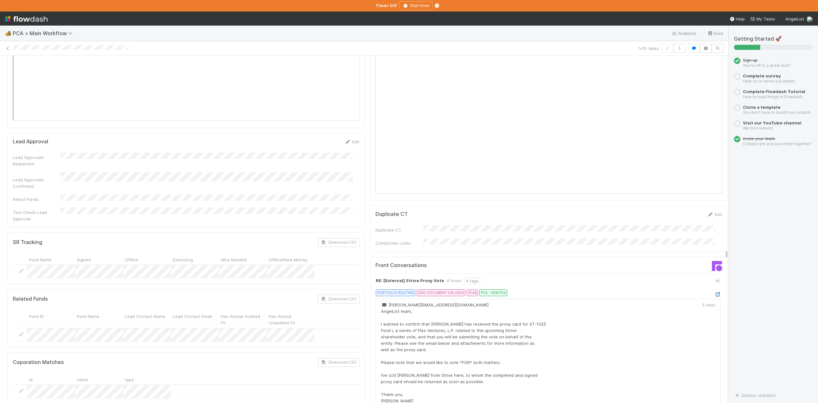
click at [715, 292] on icon at bounding box center [718, 294] width 6 height 4
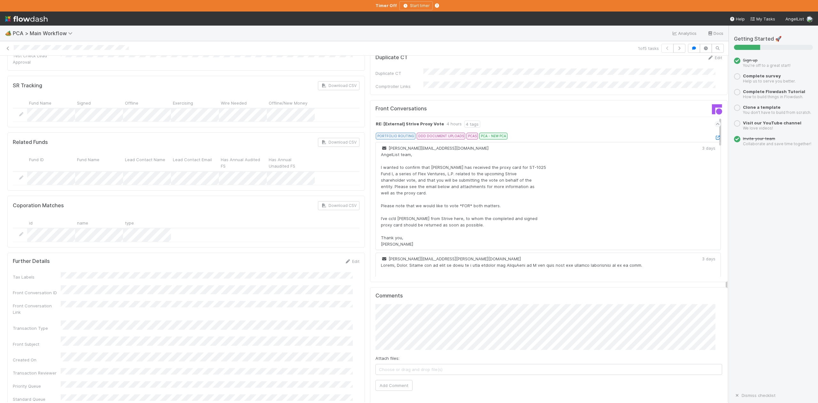
scroll to position [1065, 0]
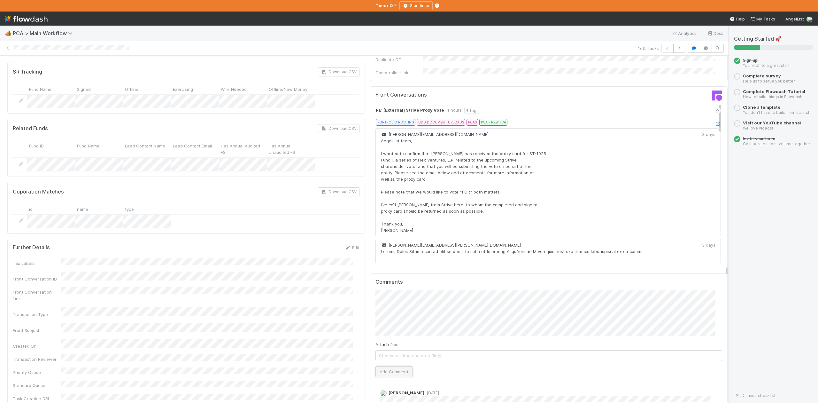
click at [390, 366] on button "Add Comment" at bounding box center [393, 371] width 37 height 11
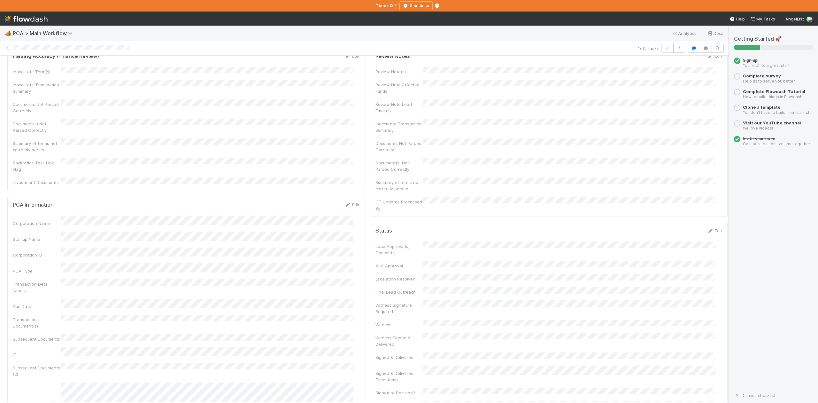
scroll to position [0, 0]
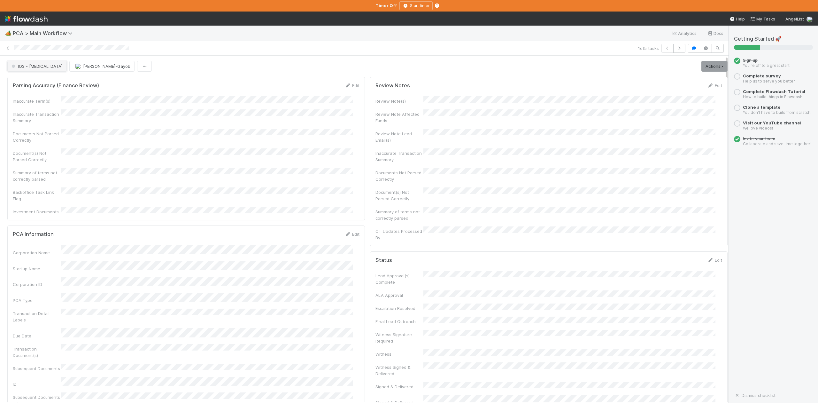
click at [34, 70] on button "IOS - ICU" at bounding box center [36, 66] width 59 height 11
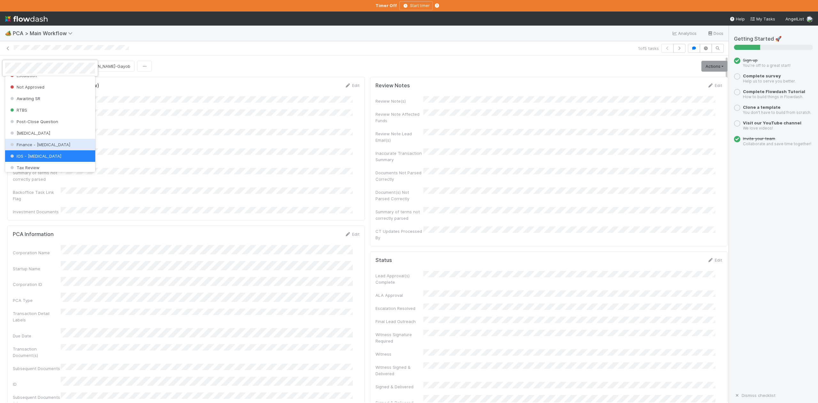
click at [37, 147] on span "Finance - ICU" at bounding box center [39, 144] width 61 height 5
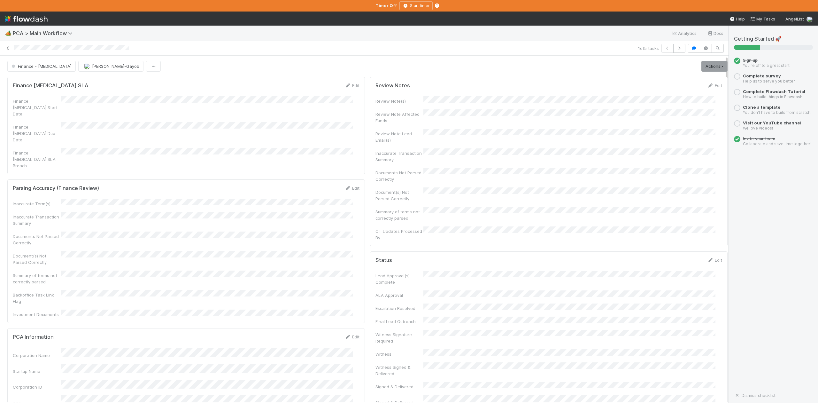
click at [8, 49] on icon at bounding box center [8, 48] width 6 height 4
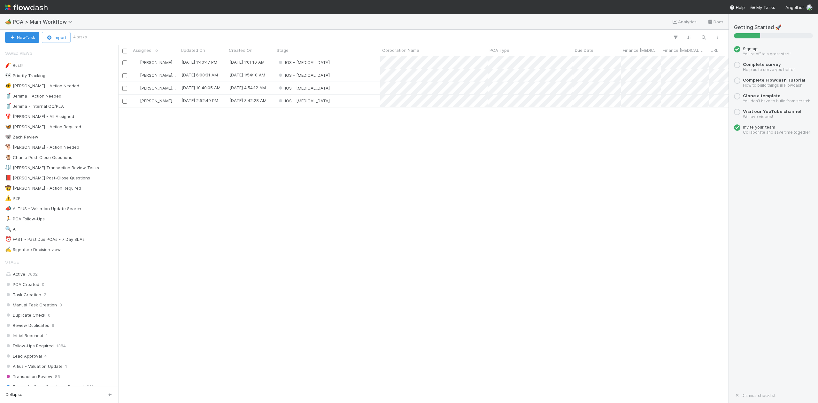
scroll to position [340, 604]
click at [316, 89] on div "IOS - ICU" at bounding box center [327, 88] width 105 height 12
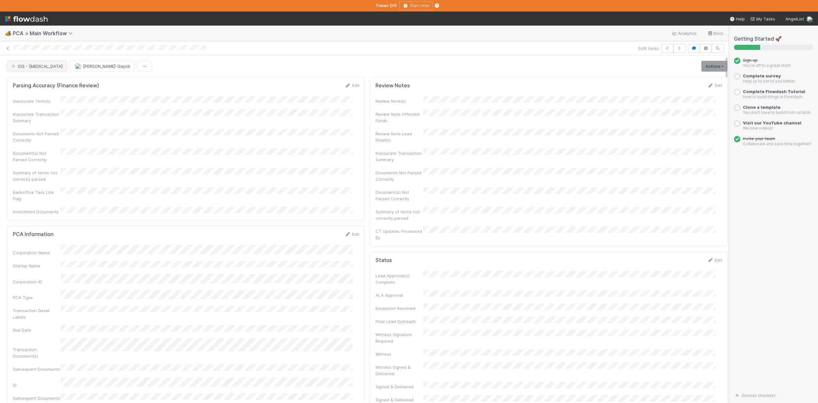
click at [28, 71] on button "IOS - ICU" at bounding box center [36, 66] width 59 height 11
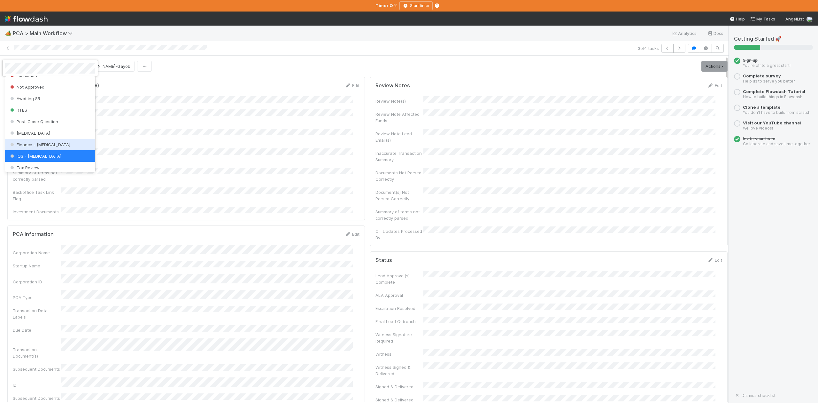
click at [29, 147] on span "Finance - ICU" at bounding box center [39, 144] width 61 height 5
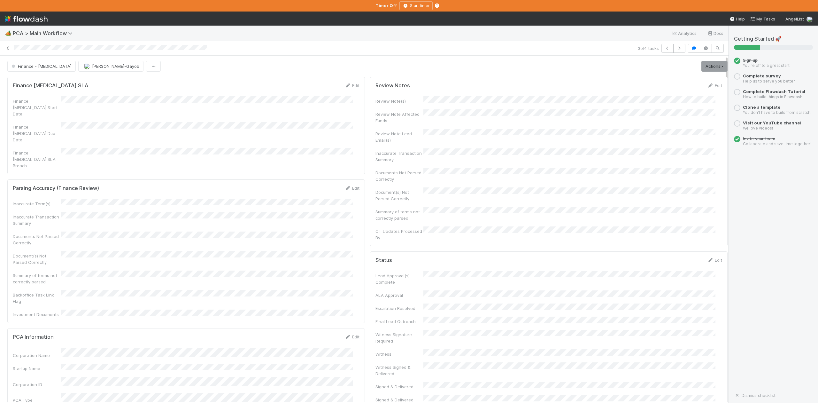
click at [6, 49] on icon at bounding box center [8, 48] width 6 height 4
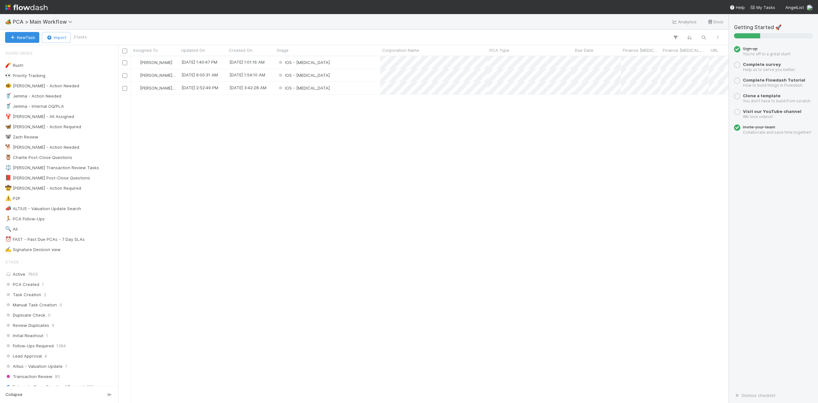
scroll to position [340, 604]
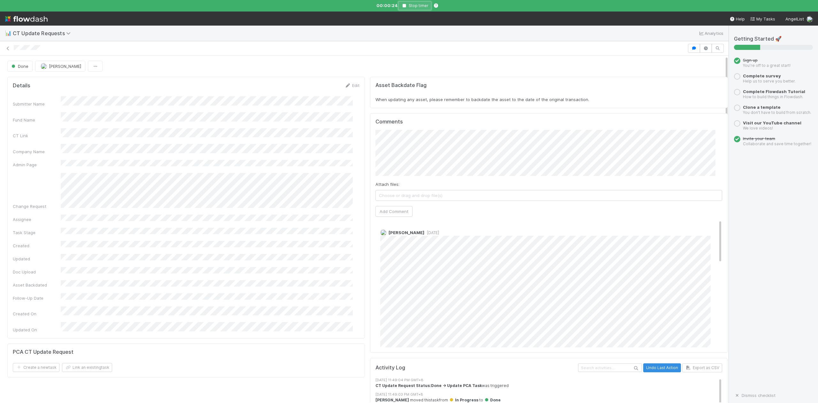
click at [405, 6] on icon "button" at bounding box center [404, 6] width 6 height 4
click at [405, 5] on icon "button" at bounding box center [404, 6] width 6 height 4
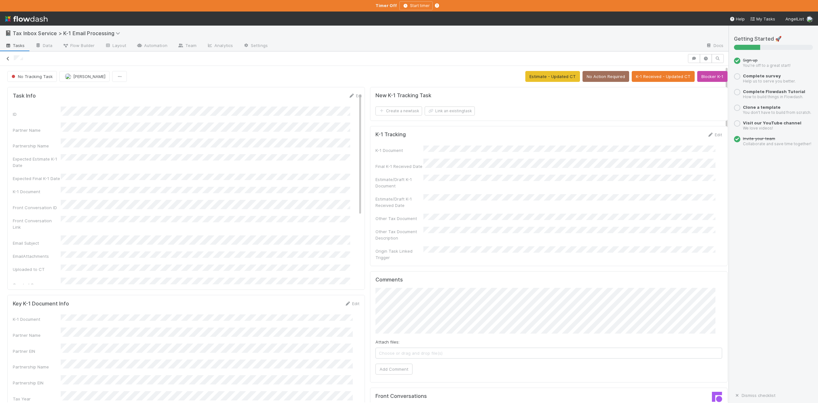
click at [8, 57] on icon at bounding box center [8, 59] width 6 height 4
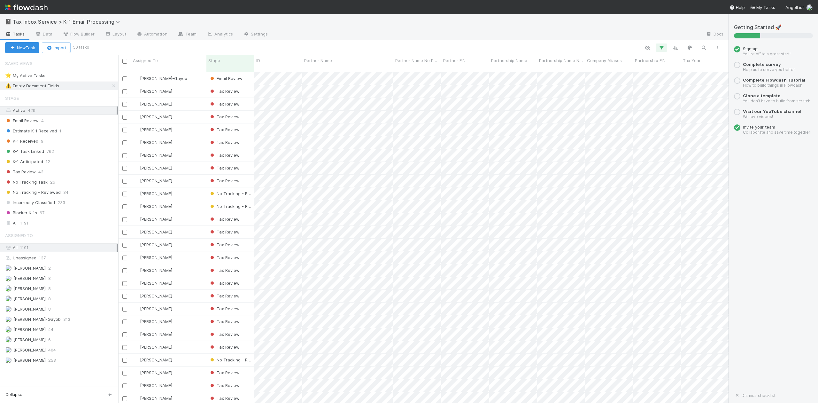
scroll to position [330, 604]
click at [194, 73] on div "[PERSON_NAME]-Gayob" at bounding box center [168, 78] width 75 height 12
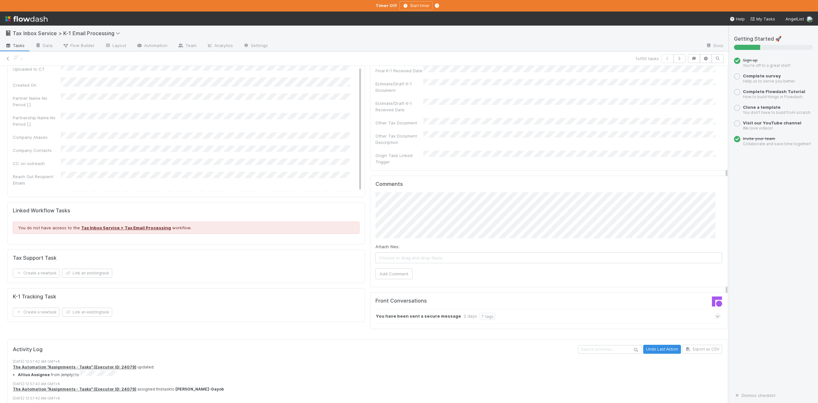
scroll to position [135, 0]
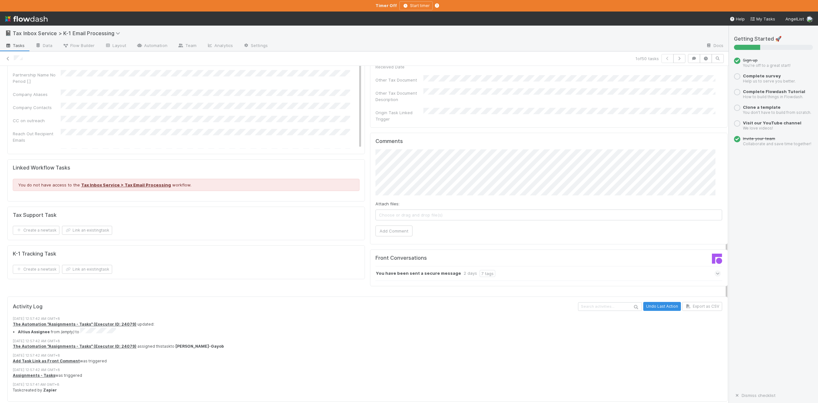
click at [716, 270] on icon at bounding box center [718, 273] width 4 height 6
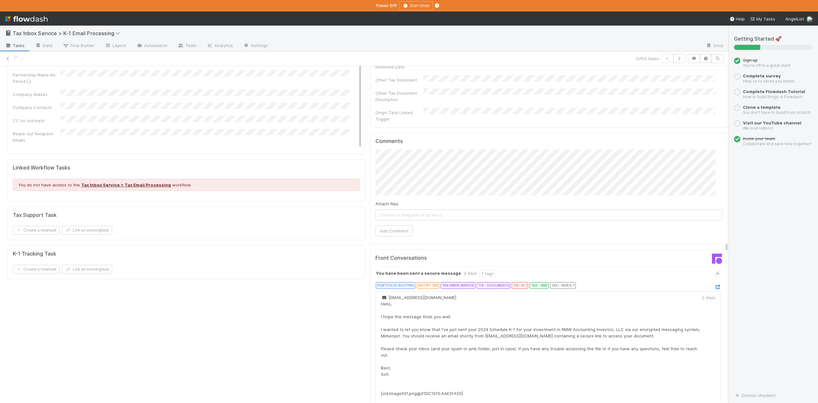
click at [715, 285] on icon at bounding box center [718, 287] width 6 height 4
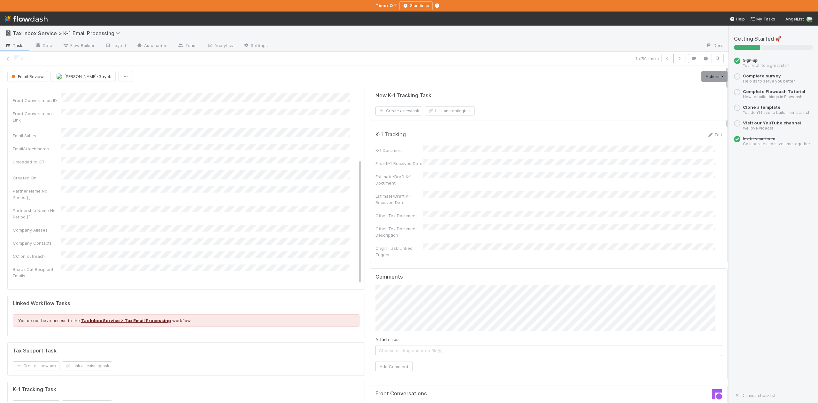
click at [566, 71] on div "Email Review Loraine Pati-Gayob Actions K-1 Received Delete Task Tax Review Mov…" at bounding box center [367, 76] width 720 height 11
click at [701, 71] on link "Actions" at bounding box center [714, 76] width 26 height 11
click at [676, 121] on button "No Access" at bounding box center [695, 125] width 63 height 9
click at [8, 58] on icon at bounding box center [8, 59] width 6 height 4
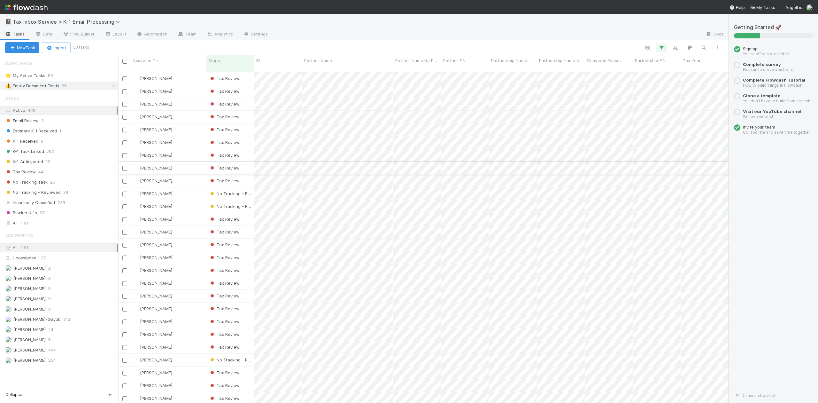
scroll to position [330, 604]
click at [179, 73] on div "Sam Dragul" at bounding box center [168, 78] width 75 height 12
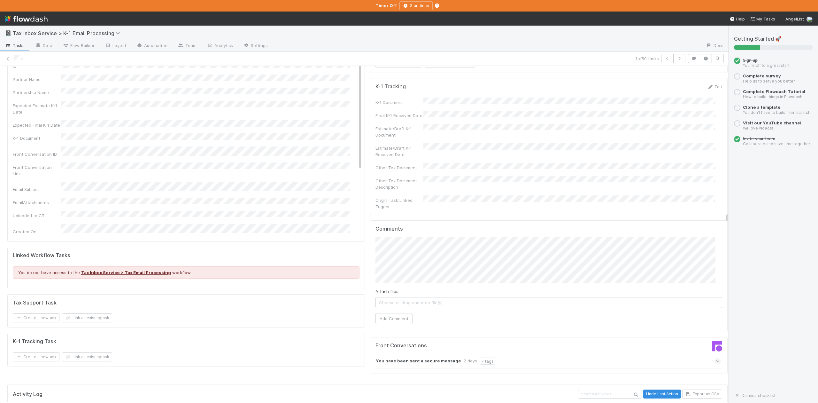
scroll to position [42, 0]
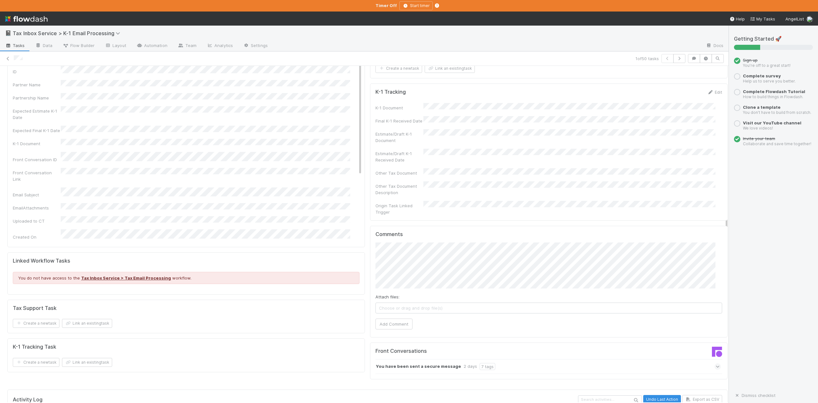
click at [716, 363] on icon at bounding box center [718, 366] width 4 height 6
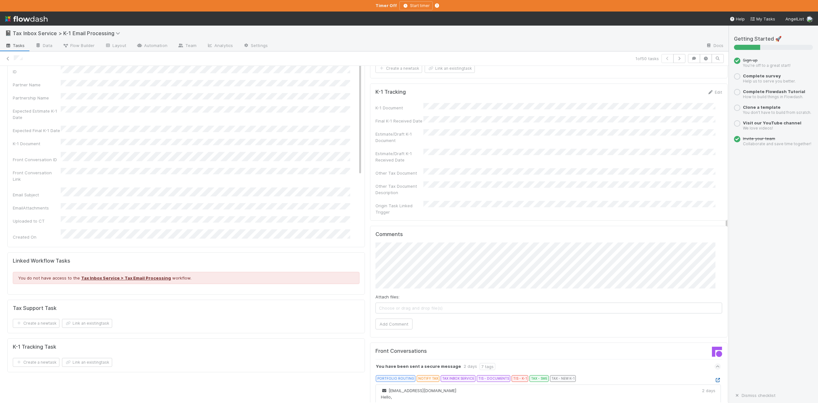
click at [715, 378] on icon at bounding box center [718, 380] width 6 height 4
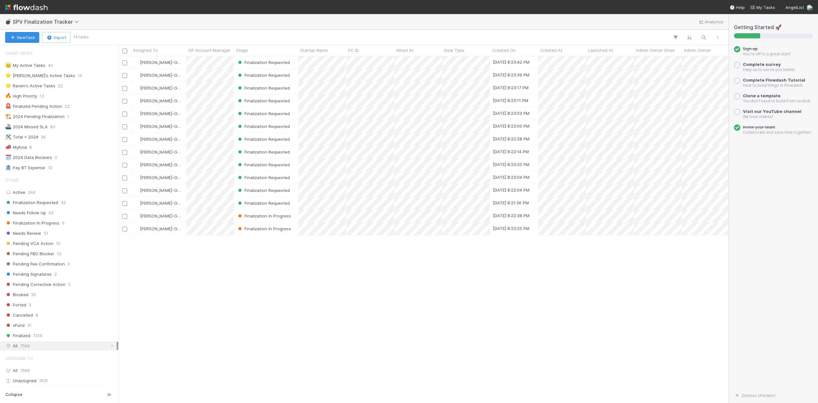
scroll to position [7, 6]
click at [54, 76] on div "⭐ [PERSON_NAME]'s Active Tasks" at bounding box center [40, 76] width 70 height 8
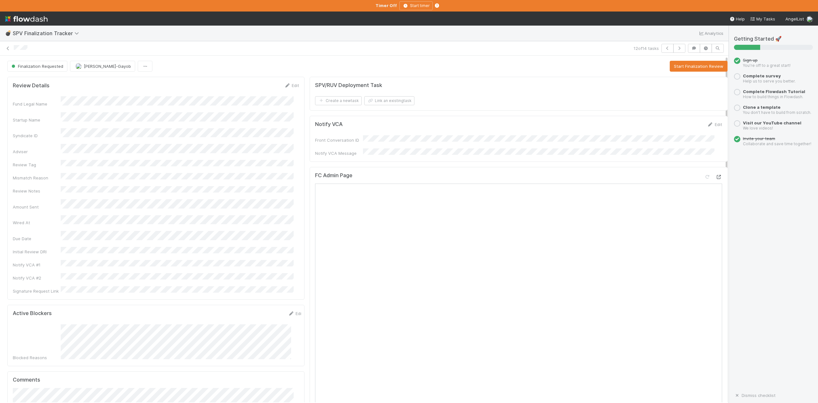
click at [716, 175] on icon at bounding box center [719, 177] width 6 height 4
click at [670, 68] on button "Start Finalization Review" at bounding box center [699, 66] width 58 height 11
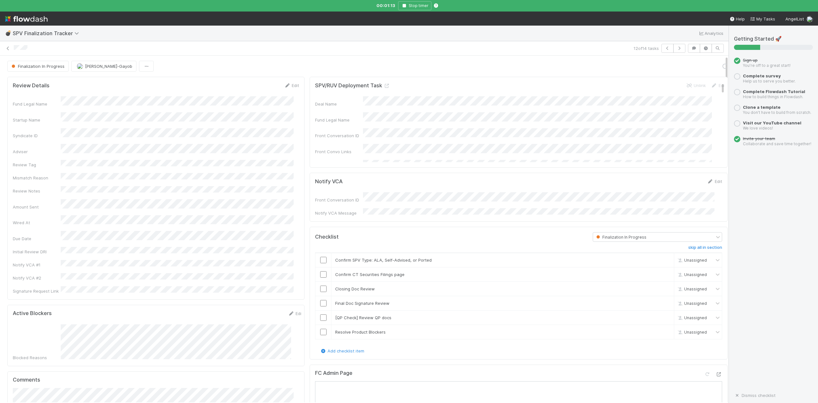
click at [320, 257] on input "checkbox" at bounding box center [323, 260] width 6 height 6
click at [320, 287] on input "checkbox" at bounding box center [323, 288] width 6 height 6
click at [320, 273] on input "checkbox" at bounding box center [323, 274] width 6 height 6
click at [288, 86] on link "Edit" at bounding box center [291, 85] width 15 height 5
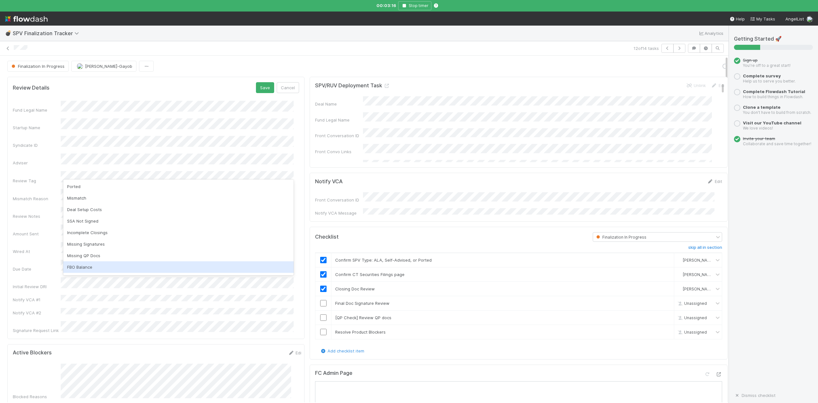
click at [80, 267] on div "FBO Balance" at bounding box center [178, 267] width 230 height 12
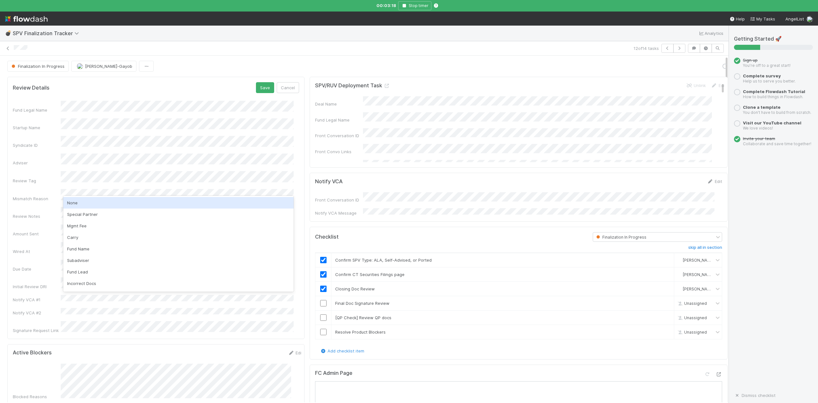
click at [71, 199] on div "None" at bounding box center [178, 203] width 230 height 12
click at [259, 88] on button "Save" at bounding box center [265, 87] width 18 height 11
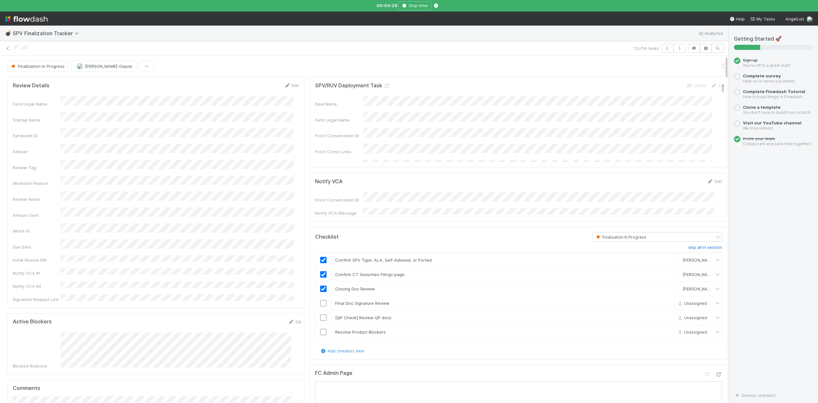
click at [320, 302] on input "checkbox" at bounding box center [323, 303] width 6 height 6
click at [290, 85] on link "Edit" at bounding box center [291, 85] width 15 height 5
click at [259, 84] on button "Save" at bounding box center [265, 87] width 18 height 11
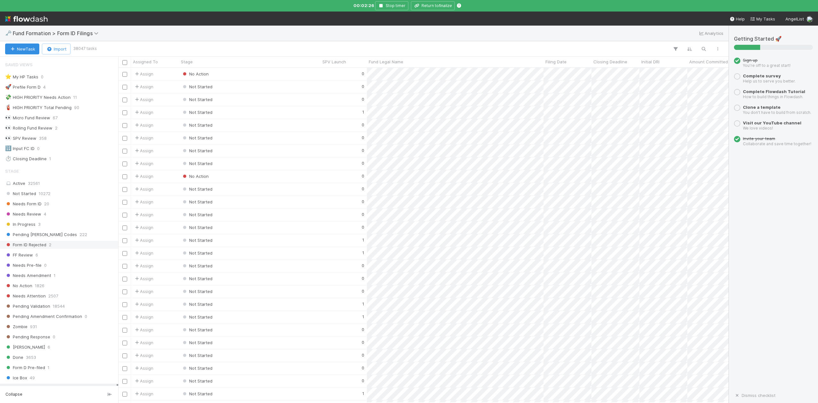
scroll to position [128, 0]
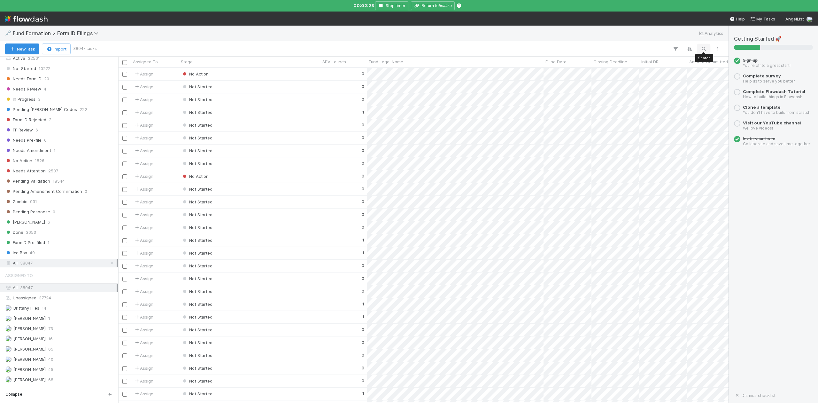
click at [705, 50] on icon "button" at bounding box center [703, 49] width 6 height 6
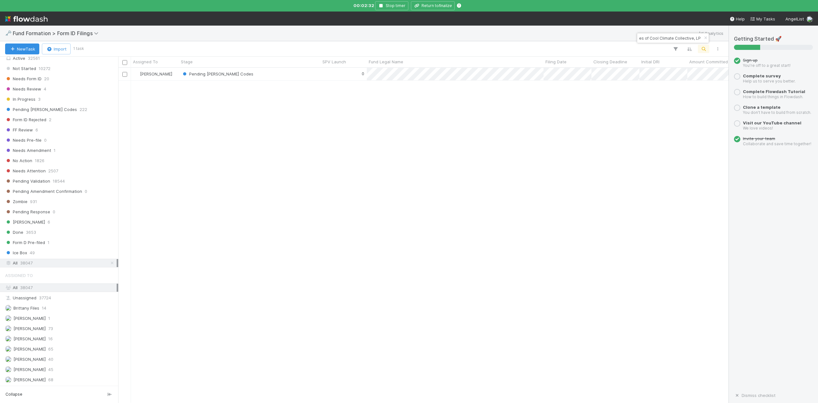
scroll to position [328, 604]
type input "IN-0422 Fund II, a series of Cool Climate Collective, LP"
click at [706, 39] on icon "button" at bounding box center [705, 38] width 6 height 4
click at [703, 46] on icon "button" at bounding box center [703, 49] width 6 height 6
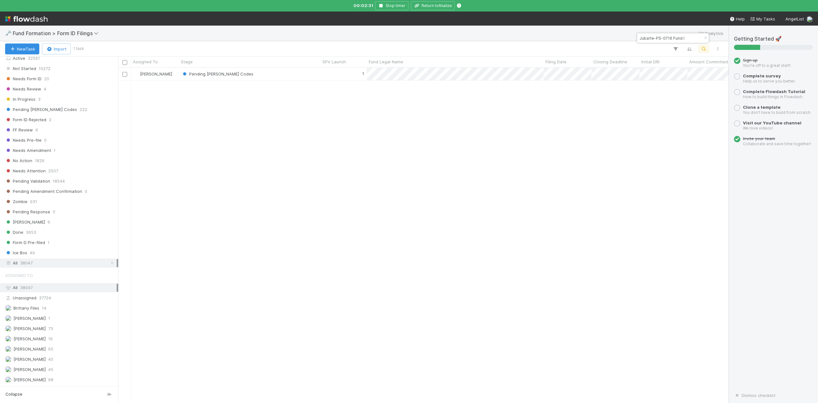
scroll to position [328, 604]
type input "Jubarte-PS-0716 Fund I"
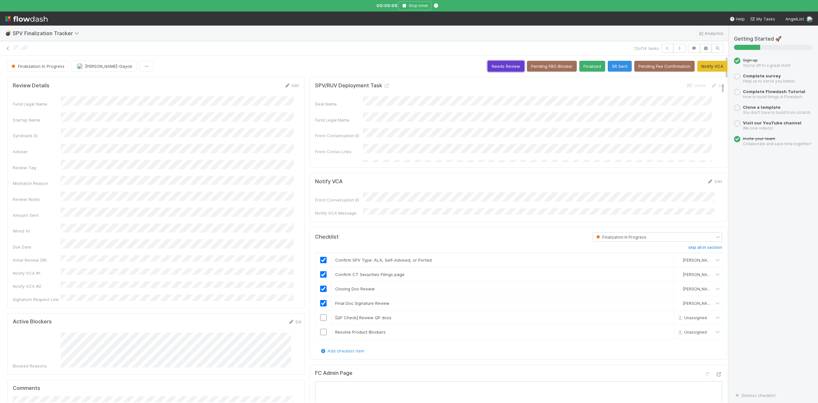
click at [488, 68] on button "Needs Review" at bounding box center [506, 66] width 37 height 11
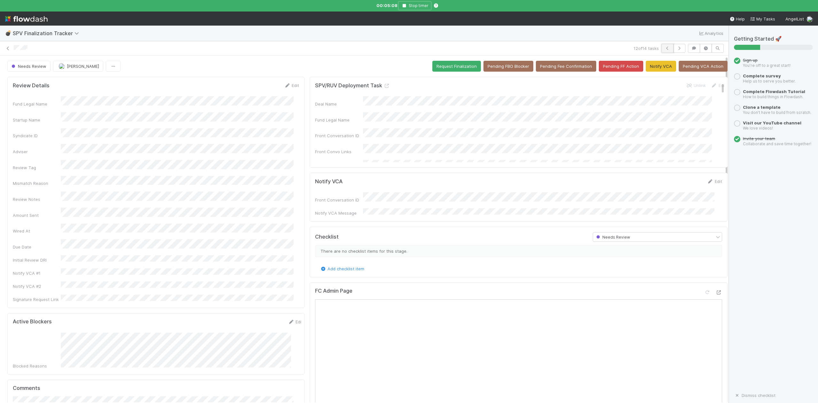
click at [664, 48] on icon "button" at bounding box center [667, 48] width 6 height 4
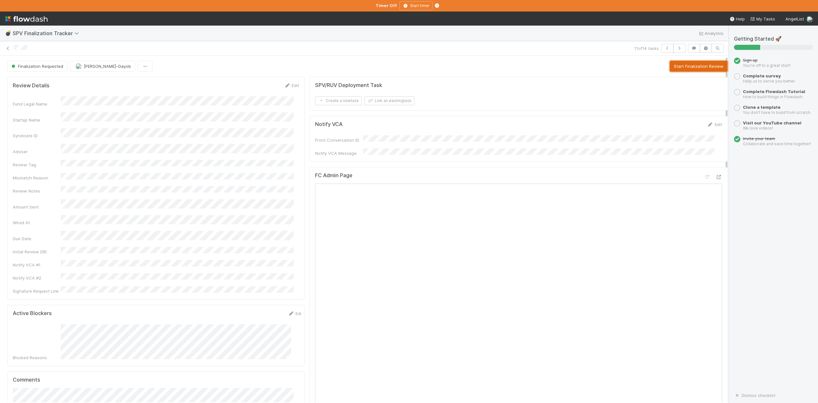
click at [679, 68] on button "Start Finalization Review" at bounding box center [699, 66] width 58 height 11
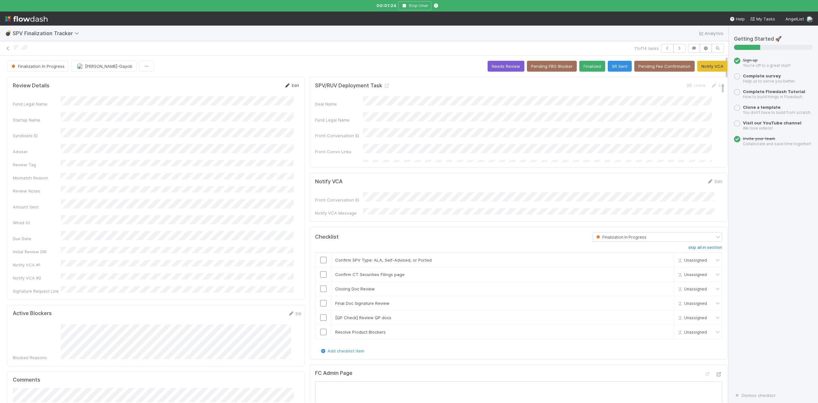
click at [288, 87] on link "Edit" at bounding box center [291, 85] width 15 height 5
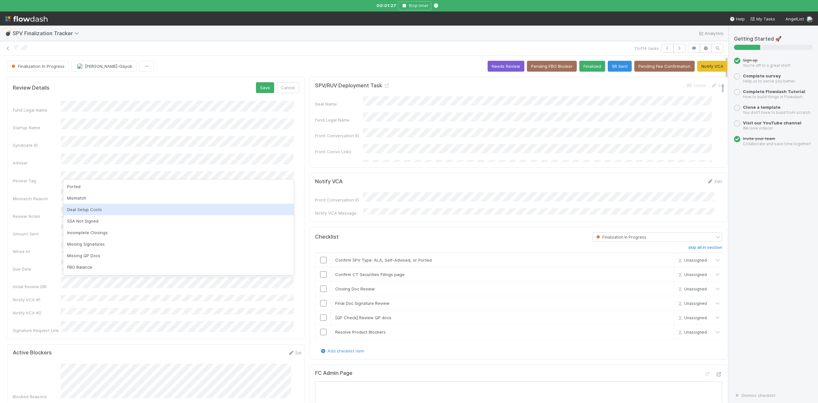
click at [83, 207] on div "Deal Setup Costs" at bounding box center [178, 210] width 230 height 12
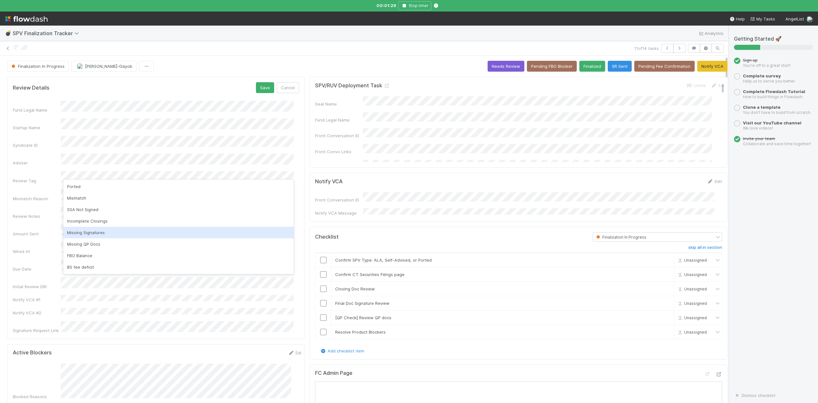
click at [102, 232] on div "Missing Signatures" at bounding box center [178, 233] width 230 height 12
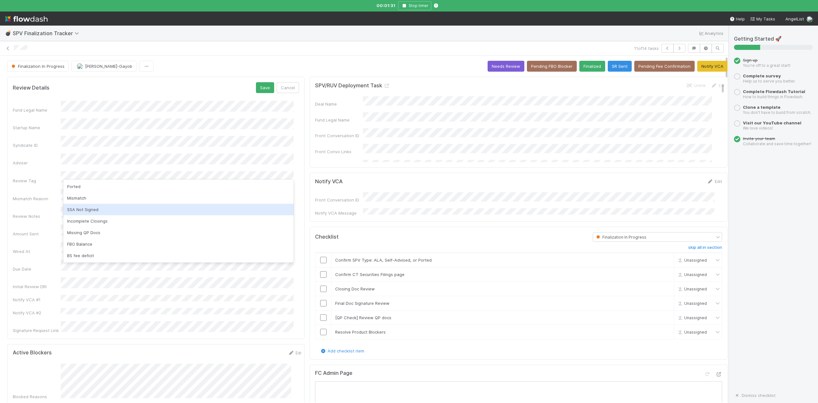
click at [100, 210] on div "SSA Not Signed" at bounding box center [178, 210] width 230 height 12
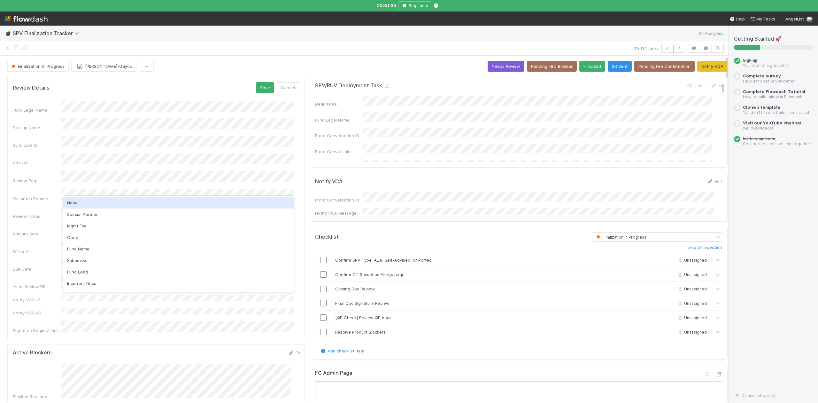
click at [70, 204] on div "None" at bounding box center [178, 203] width 230 height 12
click at [257, 90] on button "Save" at bounding box center [265, 87] width 18 height 11
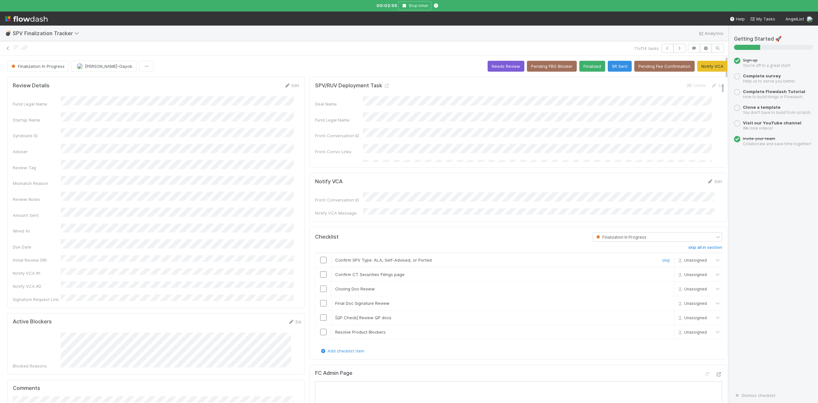
click at [320, 258] on input "checkbox" at bounding box center [323, 260] width 6 height 6
click at [320, 271] on input "checkbox" at bounding box center [323, 274] width 6 height 6
click at [320, 288] on input "checkbox" at bounding box center [323, 288] width 6 height 6
checkbox input "true"
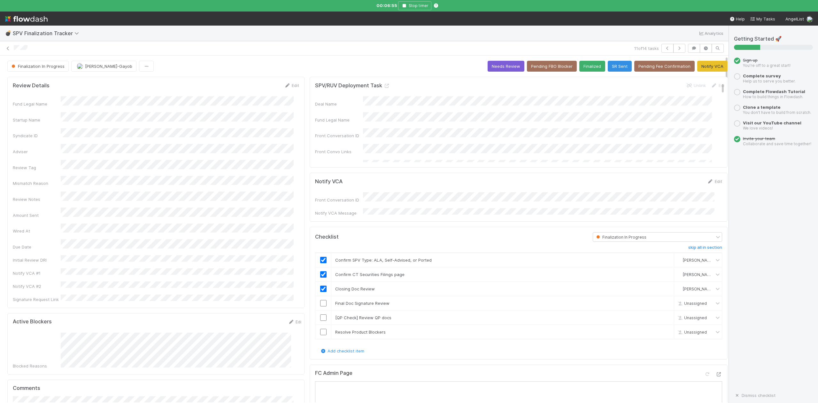
click at [290, 87] on link "Edit" at bounding box center [291, 85] width 15 height 5
click at [260, 87] on button "Save" at bounding box center [265, 87] width 18 height 11
click at [292, 86] on link "Edit" at bounding box center [291, 85] width 15 height 5
click at [259, 86] on button "Save" at bounding box center [265, 87] width 18 height 11
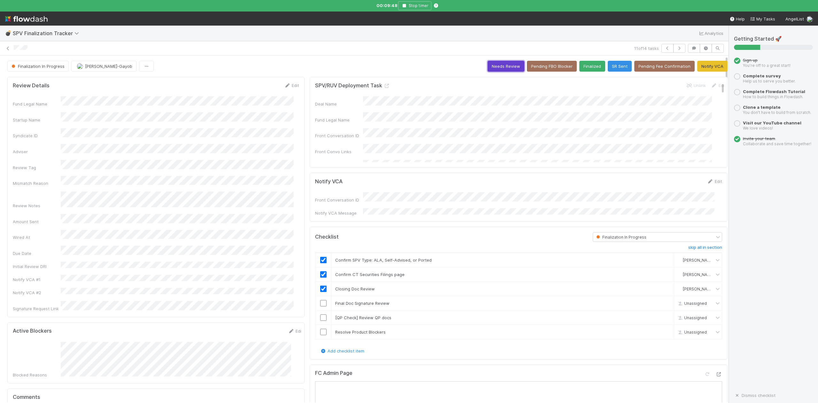
drag, startPoint x: 487, startPoint y: 63, endPoint x: 399, endPoint y: 40, distance: 90.8
click at [488, 63] on button "Needs Review" at bounding box center [506, 66] width 37 height 11
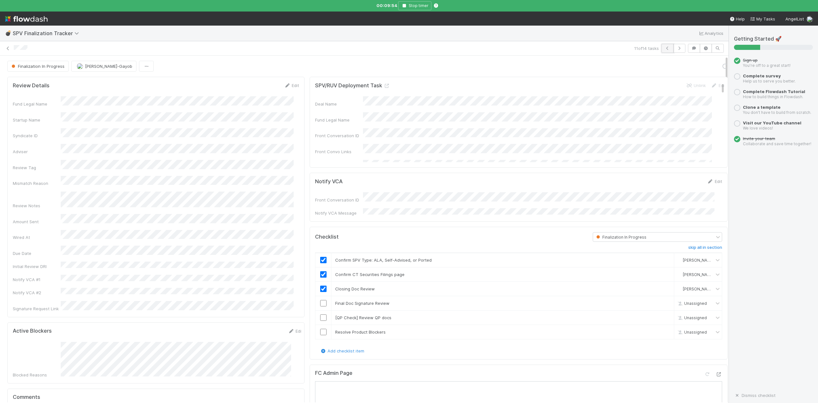
click at [664, 50] on icon "button" at bounding box center [667, 48] width 6 height 4
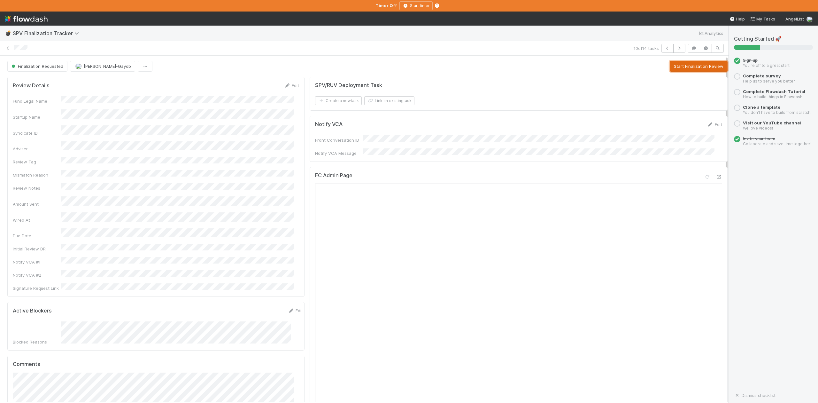
click at [674, 63] on button "Start Finalization Review" at bounding box center [699, 66] width 58 height 11
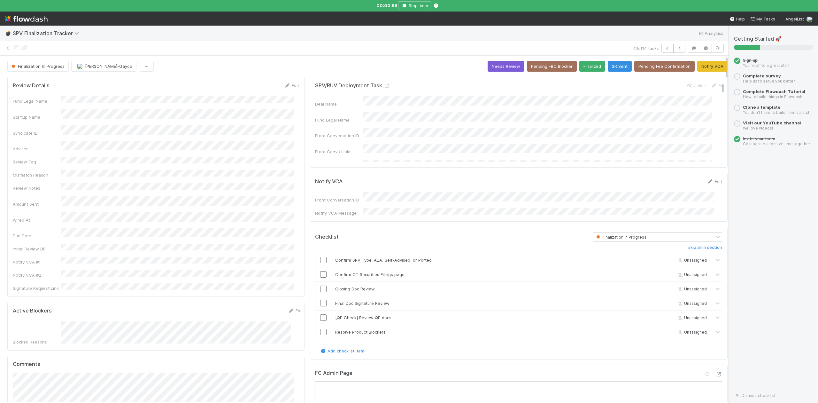
click at [320, 260] on input "checkbox" at bounding box center [323, 260] width 6 height 6
click at [320, 287] on input "checkbox" at bounding box center [323, 288] width 6 height 6
click at [320, 272] on input "checkbox" at bounding box center [323, 274] width 6 height 6
click at [315, 301] on div at bounding box center [323, 303] width 16 height 6
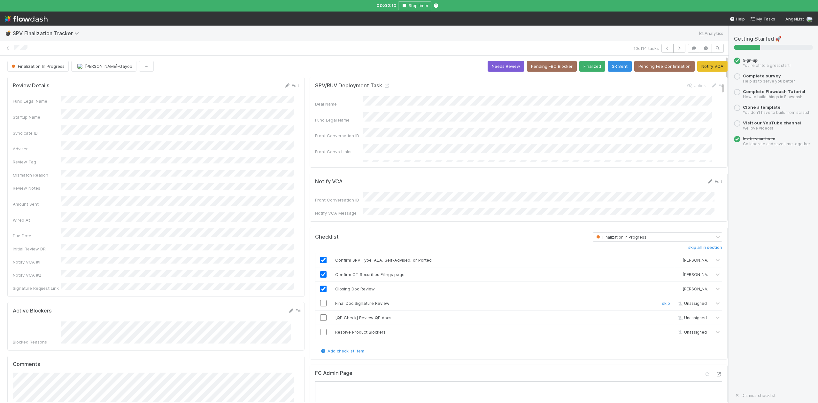
click at [320, 301] on input "checkbox" at bounding box center [323, 303] width 6 height 6
click at [662, 316] on link "skip" at bounding box center [666, 317] width 8 height 5
click at [320, 330] on input "checkbox" at bounding box center [323, 331] width 6 height 6
click at [579, 67] on button "Finalized" at bounding box center [592, 66] width 26 height 11
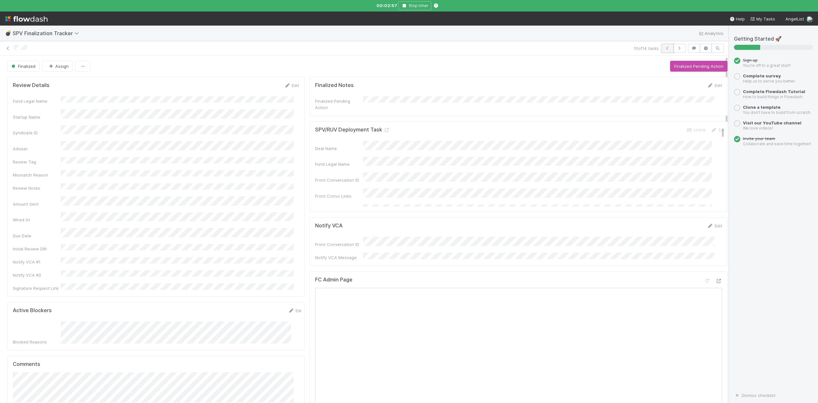
click at [664, 48] on icon "button" at bounding box center [667, 48] width 6 height 4
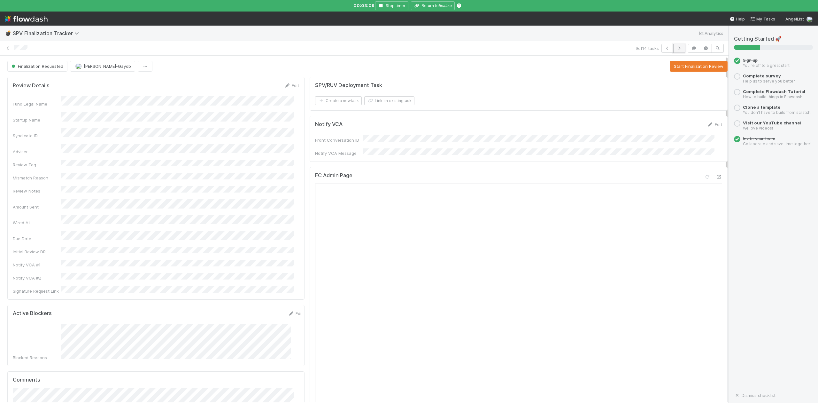
click at [676, 48] on icon "button" at bounding box center [679, 48] width 6 height 4
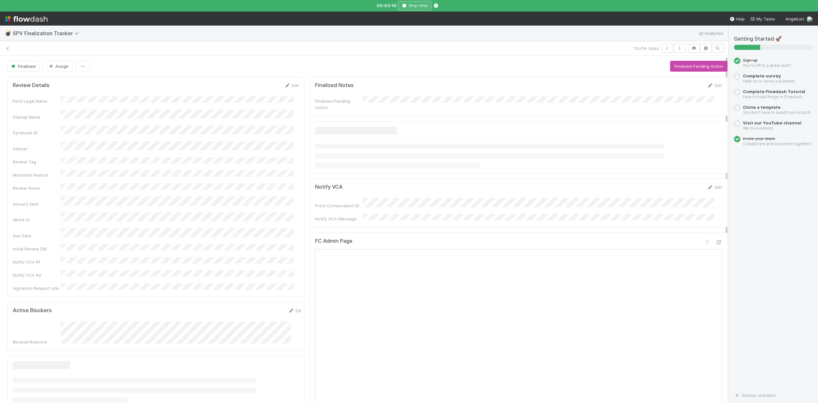
click at [405, 9] on button "Stop timer" at bounding box center [414, 5] width 33 height 9
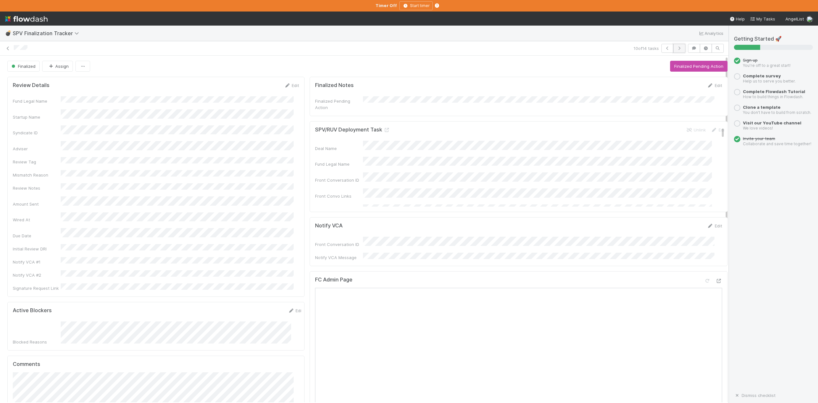
click at [676, 48] on icon "button" at bounding box center [679, 48] width 6 height 4
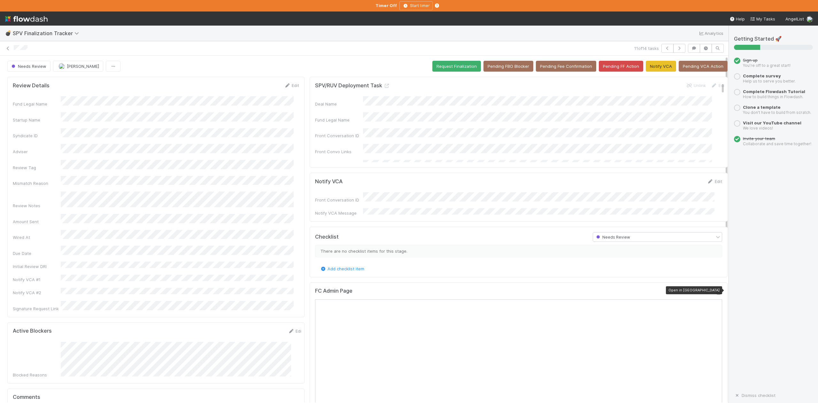
click at [716, 291] on icon at bounding box center [719, 292] width 6 height 4
click at [182, 49] on div at bounding box center [323, 48] width 618 height 6
click at [664, 49] on icon "button" at bounding box center [667, 48] width 6 height 4
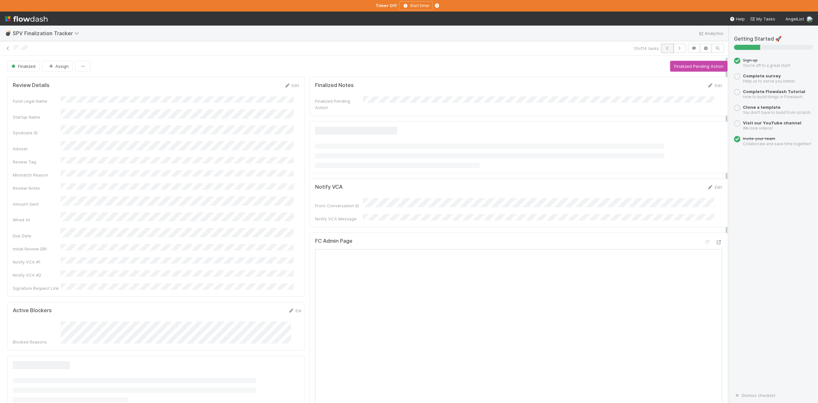
click at [664, 49] on icon "button" at bounding box center [667, 48] width 6 height 4
click at [674, 65] on button "Start Finalization Review" at bounding box center [699, 66] width 58 height 11
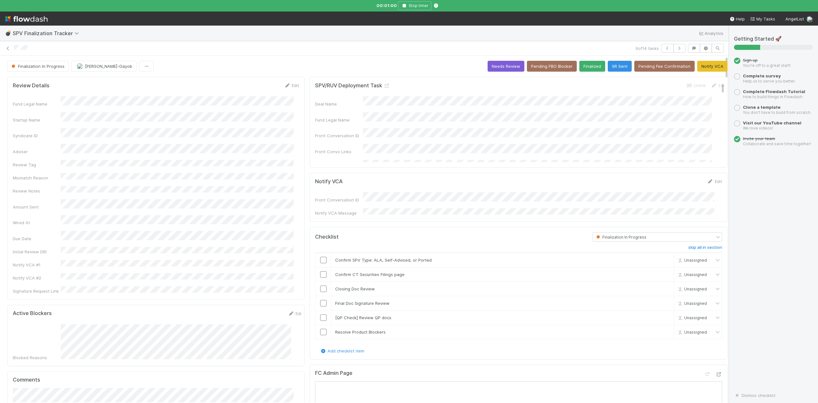
drag, startPoint x: 297, startPoint y: 358, endPoint x: 297, endPoint y: 353, distance: 4.8
click at [291, 88] on link "Edit" at bounding box center [291, 85] width 15 height 5
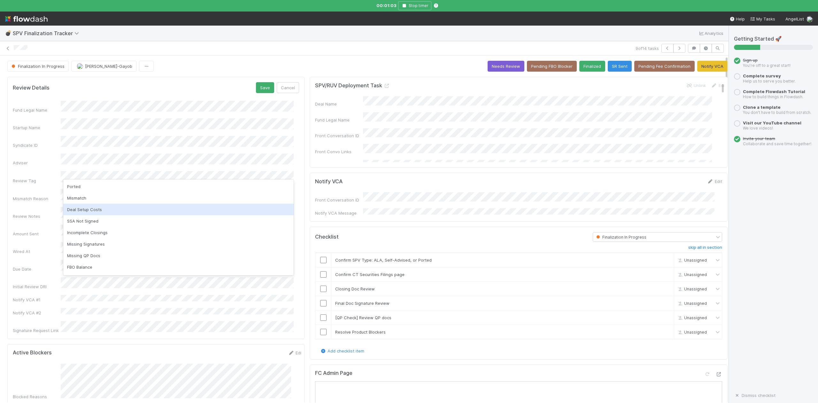
click at [96, 209] on div "Deal Setup Costs" at bounding box center [178, 210] width 230 height 12
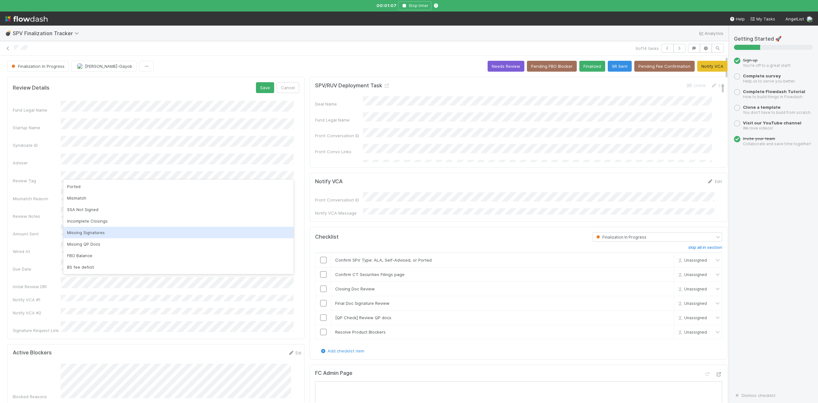
click at [101, 233] on div "Missing Signatures" at bounding box center [178, 233] width 230 height 12
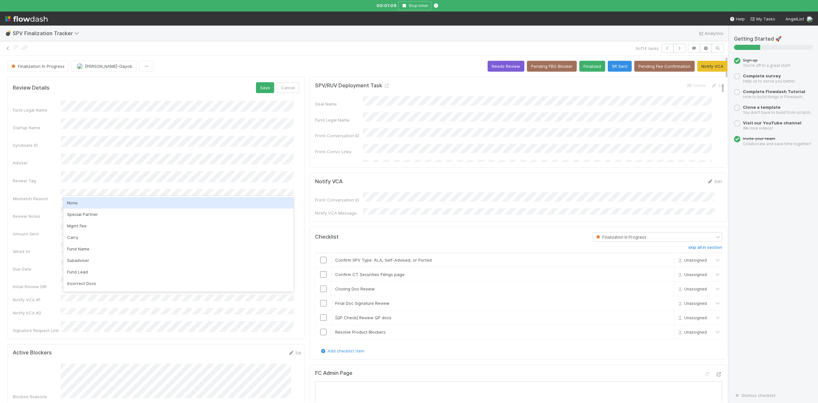
click at [76, 204] on div "None" at bounding box center [178, 203] width 230 height 12
click at [261, 87] on button "Save" at bounding box center [265, 87] width 18 height 11
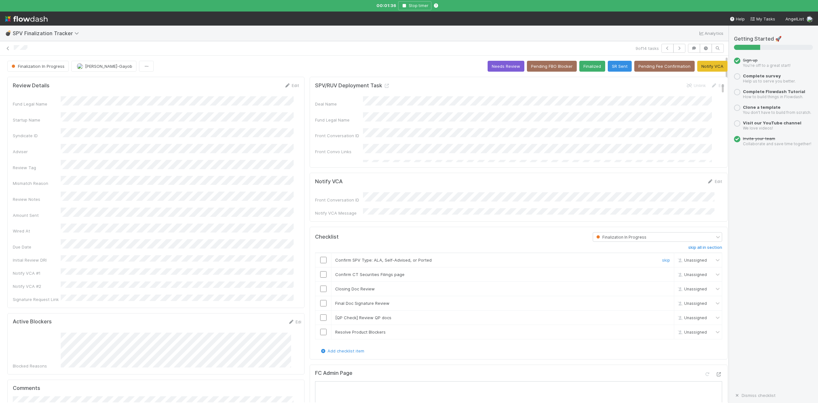
click at [320, 257] on input "checkbox" at bounding box center [323, 260] width 6 height 6
click at [320, 286] on input "checkbox" at bounding box center [323, 288] width 6 height 6
drag, startPoint x: 316, startPoint y: 270, endPoint x: 437, endPoint y: 268, distance: 120.8
click at [320, 271] on input "checkbox" at bounding box center [323, 274] width 6 height 6
click at [290, 85] on link "Edit" at bounding box center [291, 85] width 15 height 5
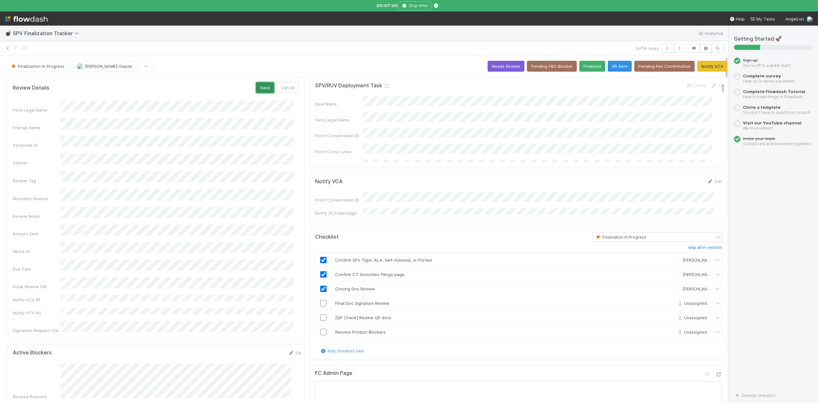
click at [261, 89] on button "Save" at bounding box center [265, 87] width 18 height 11
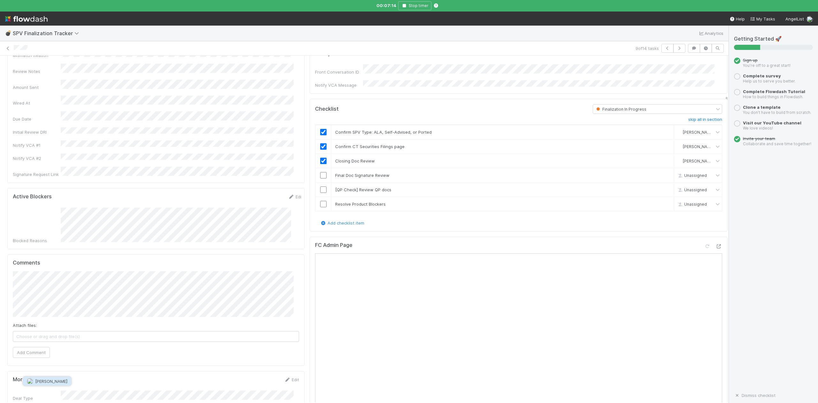
click at [43, 380] on span "Jeremy Navarro" at bounding box center [51, 380] width 32 height 5
click at [32, 347] on button "Add Comment" at bounding box center [31, 352] width 37 height 11
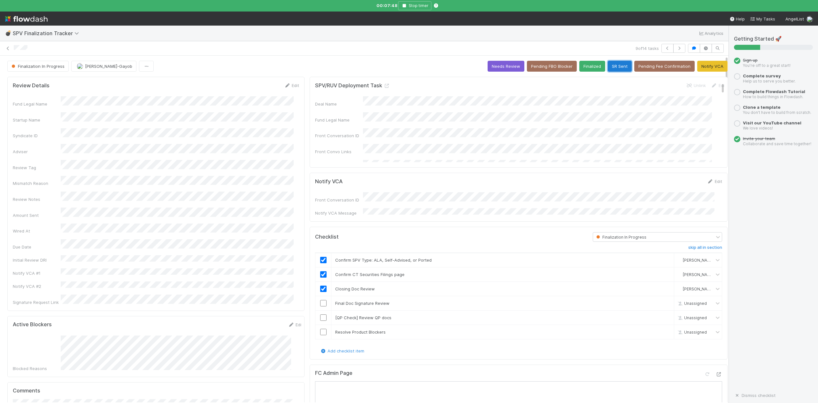
click at [608, 66] on button "SR Sent" at bounding box center [620, 66] width 24 height 11
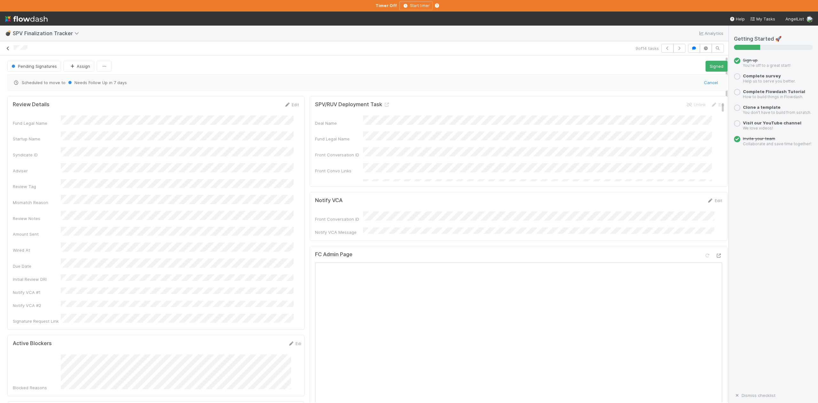
click at [6, 49] on icon at bounding box center [8, 48] width 6 height 4
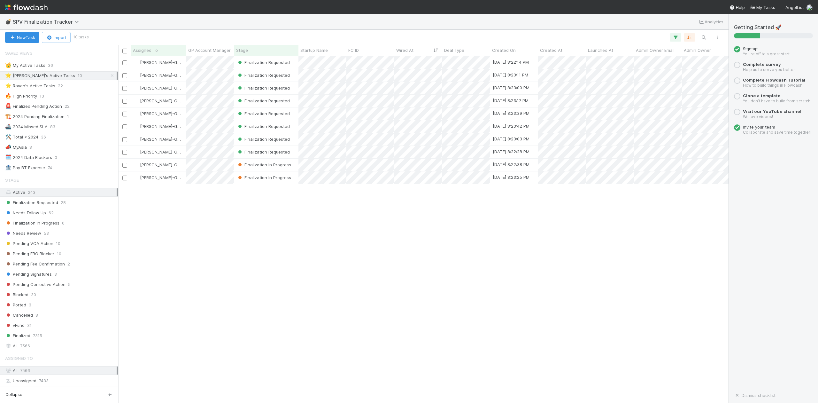
scroll to position [7, 6]
